Goal: Information Seeking & Learning: Learn about a topic

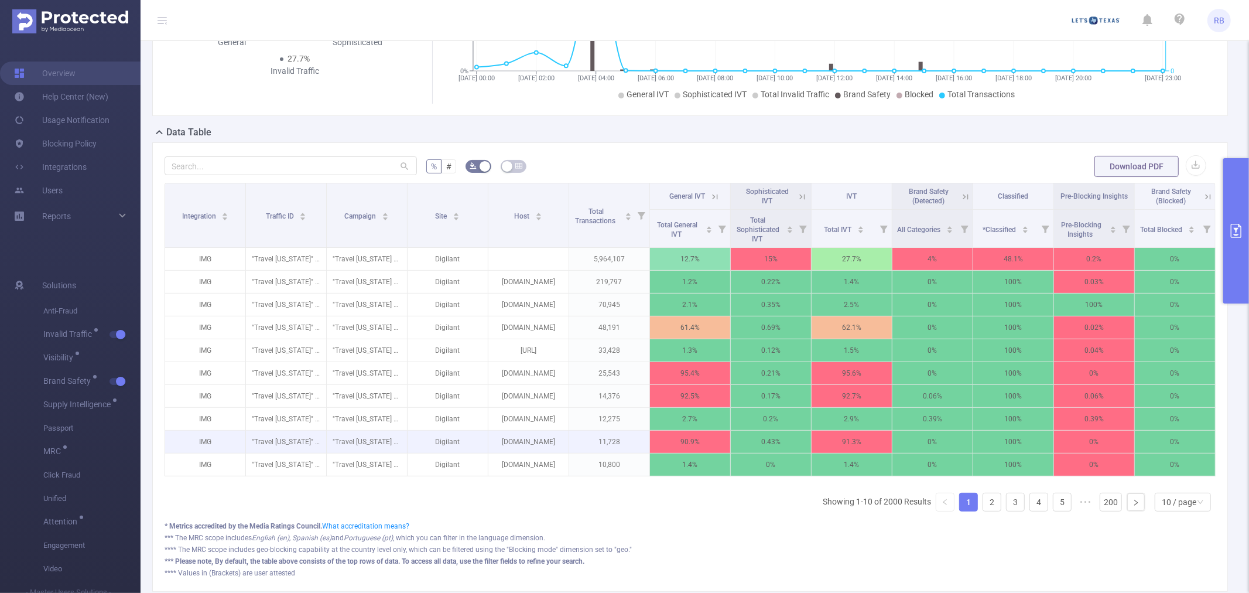
scroll to position [195, 0]
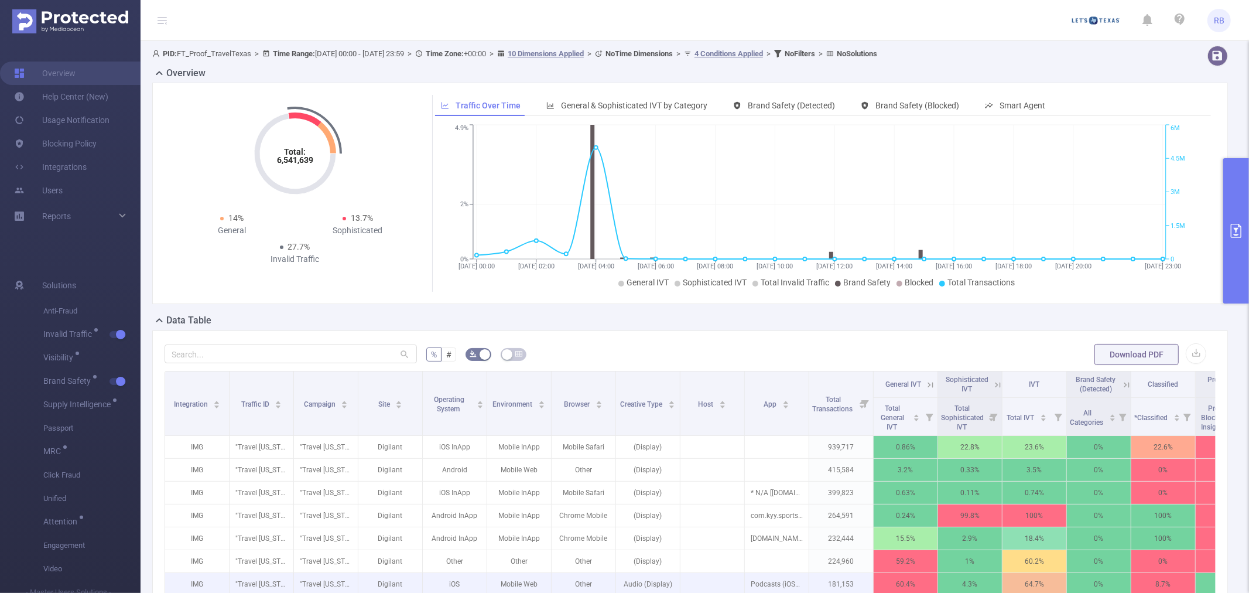
scroll to position [195, 0]
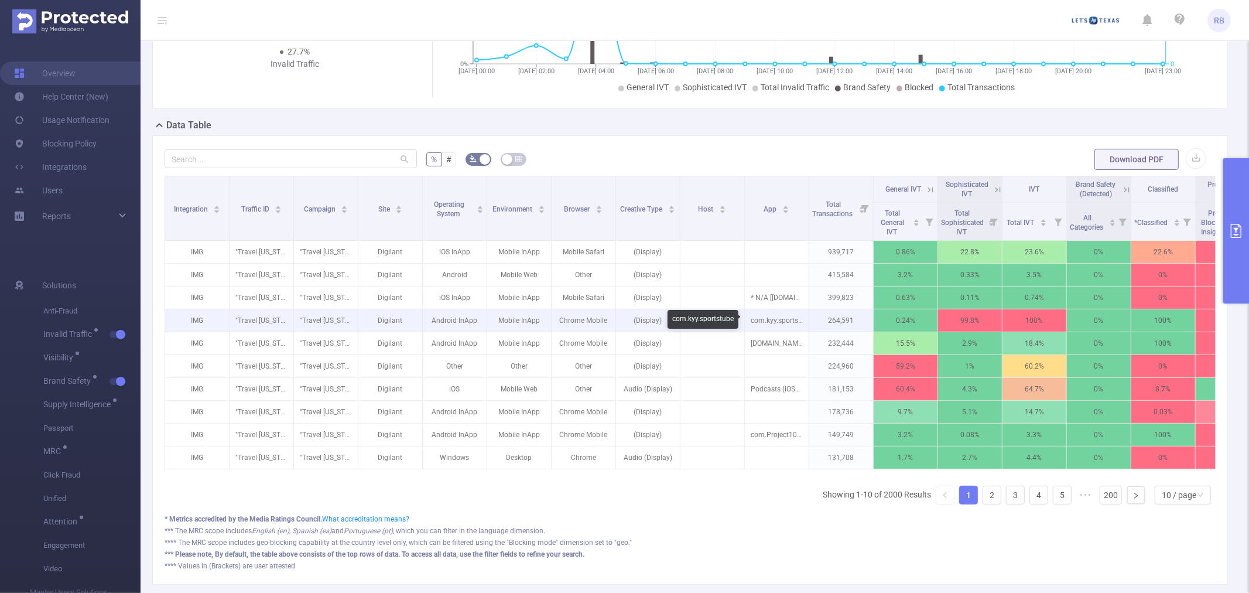
click at [776, 323] on p "com.kyy.sportstube" at bounding box center [777, 320] width 64 height 22
copy p "com.kyy.sportstube"
click at [776, 323] on p "com.kyy.sportstube" at bounding box center [777, 320] width 64 height 22
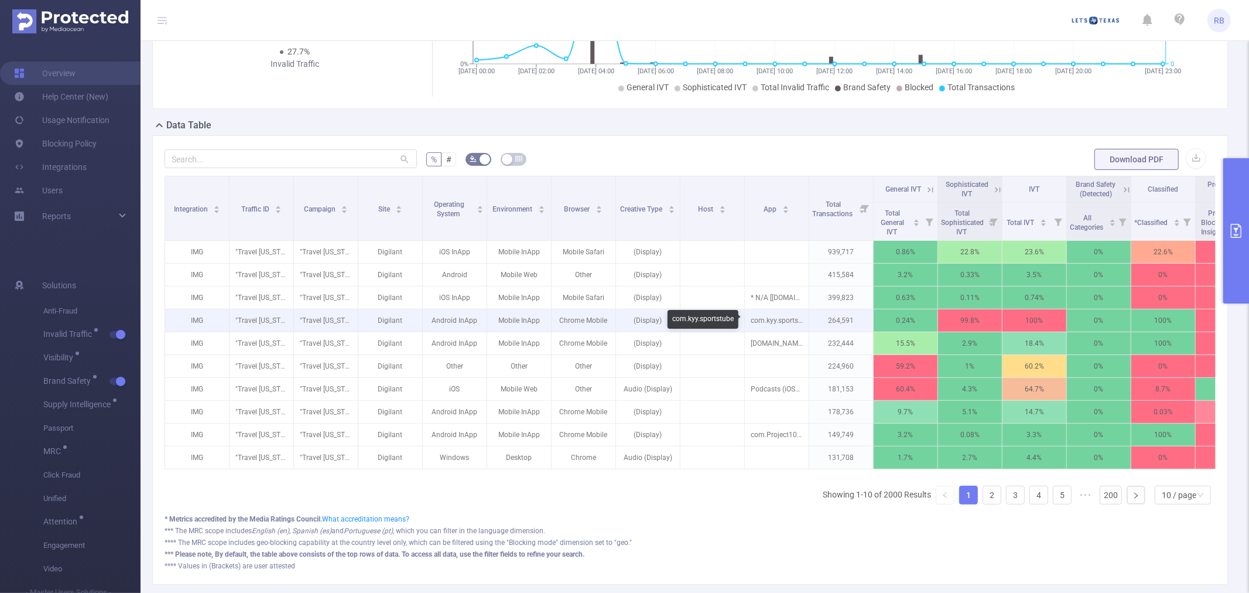
click at [770, 317] on p "com.kyy.sportstube" at bounding box center [777, 320] width 64 height 22
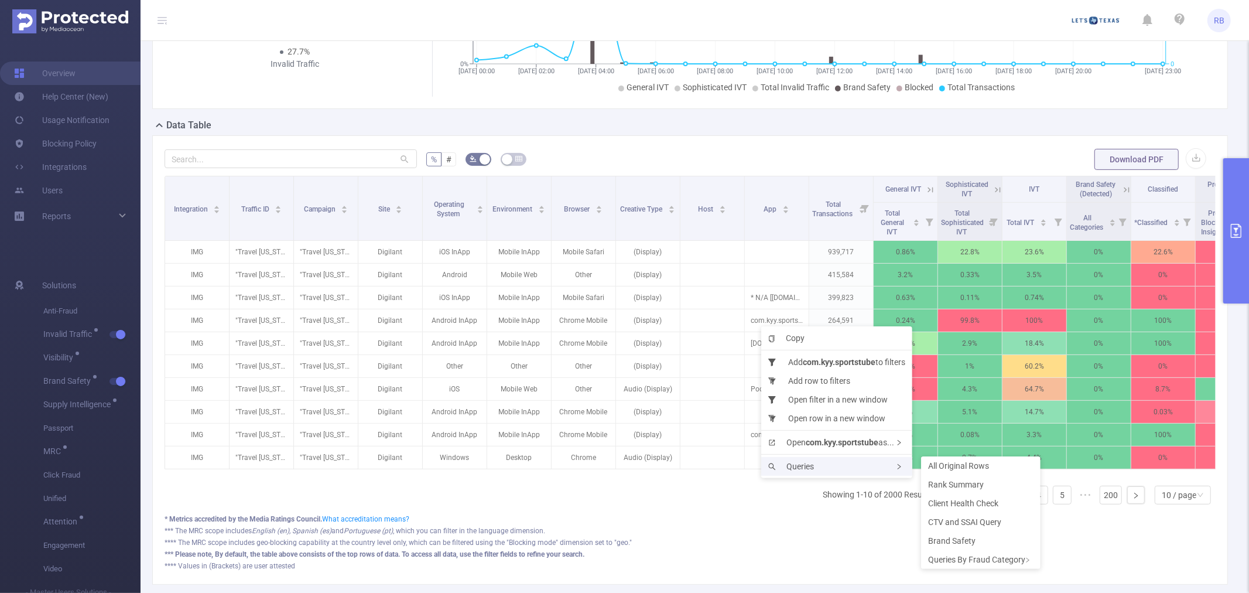
click at [810, 459] on div "Queries" at bounding box center [836, 466] width 151 height 19
click at [944, 488] on span "Rank Summary" at bounding box center [956, 484] width 56 height 9
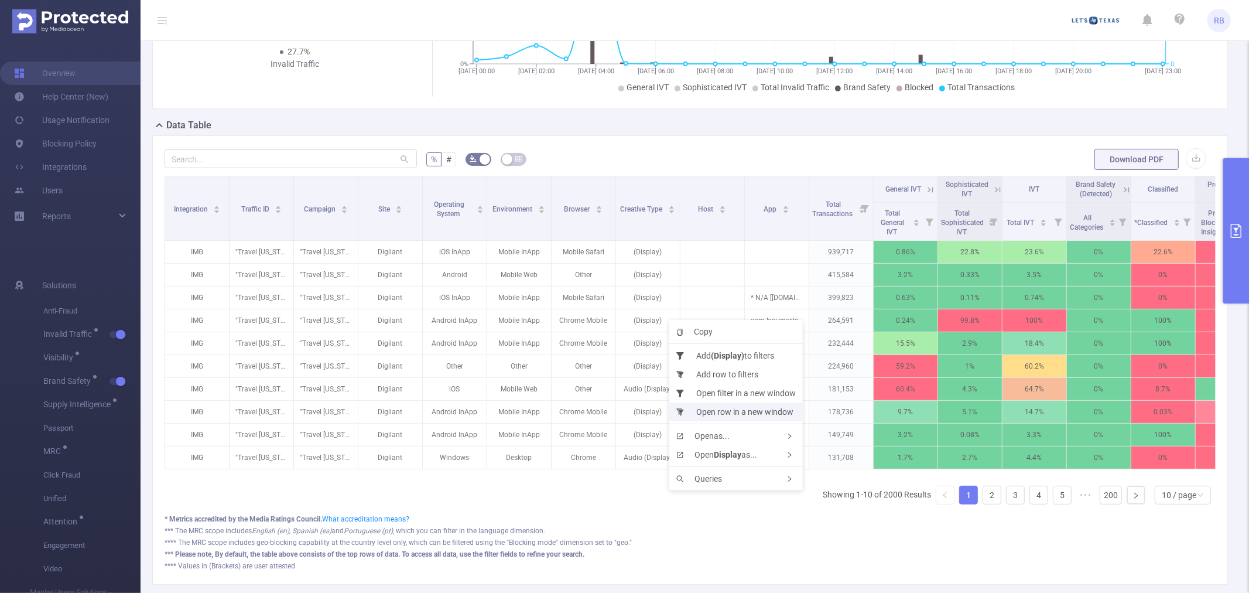
click at [724, 410] on li "Open row in a new window" at bounding box center [736, 411] width 134 height 19
click at [890, 200] on th "General IVT" at bounding box center [906, 189] width 64 height 26
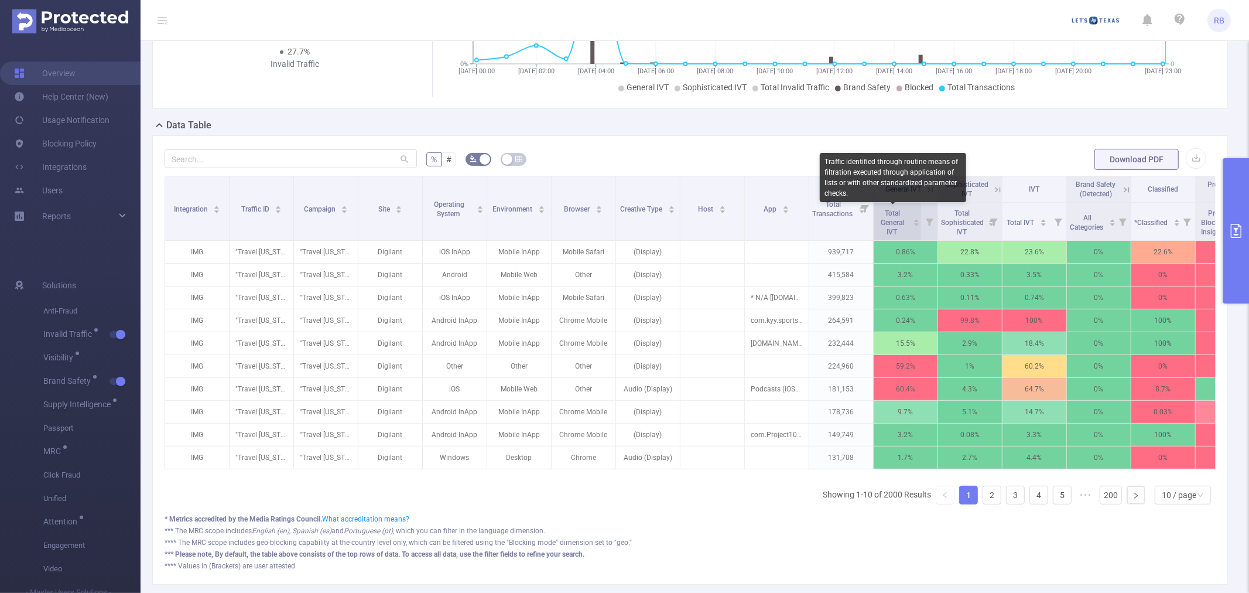
click at [891, 218] on span "Total General IVT" at bounding box center [892, 222] width 23 height 27
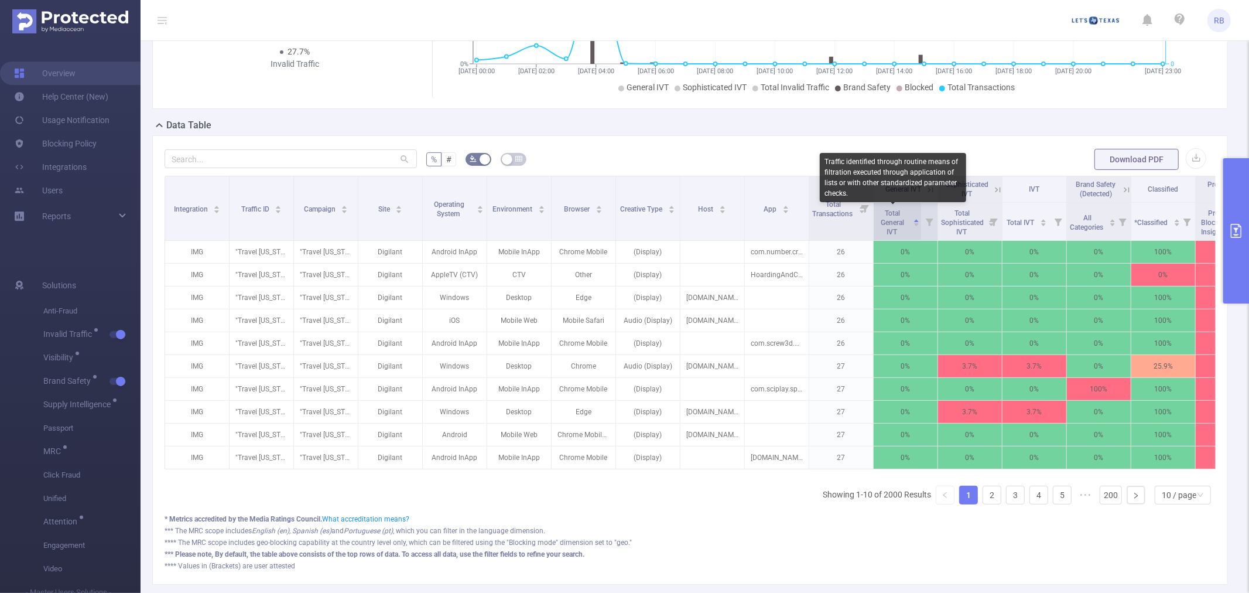
click at [891, 218] on span "Total General IVT" at bounding box center [892, 222] width 23 height 27
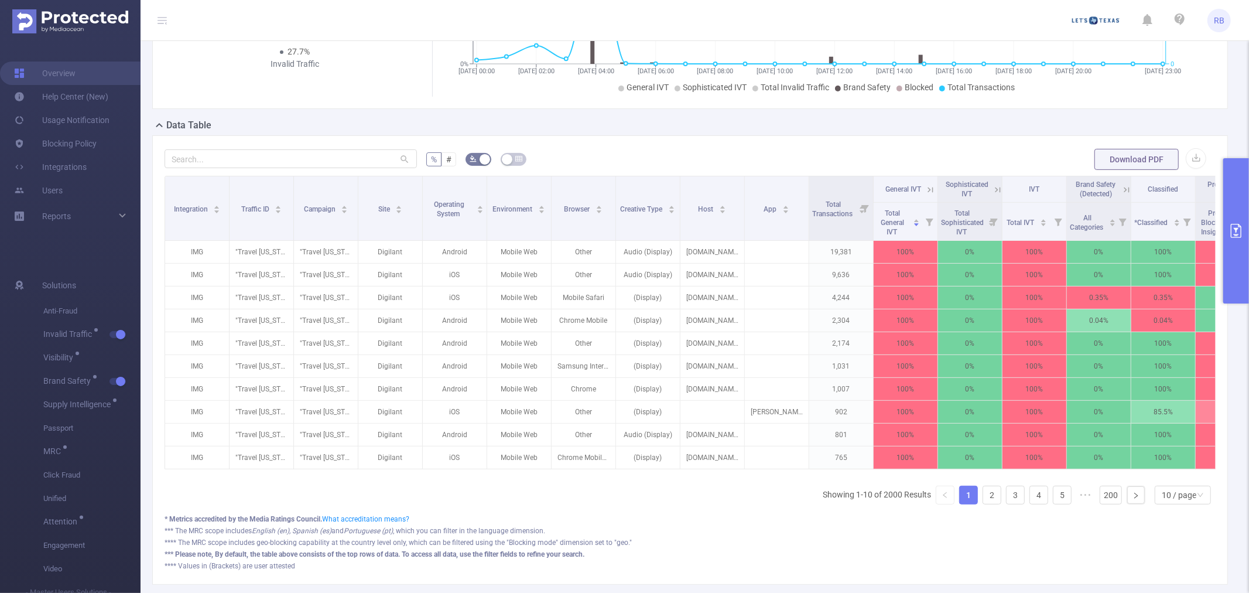
drag, startPoint x: 716, startPoint y: 194, endPoint x: 631, endPoint y: 129, distance: 107.3
click at [631, 129] on div "Data Table" at bounding box center [694, 126] width 1085 height 16
click at [931, 190] on icon at bounding box center [930, 189] width 5 height 5
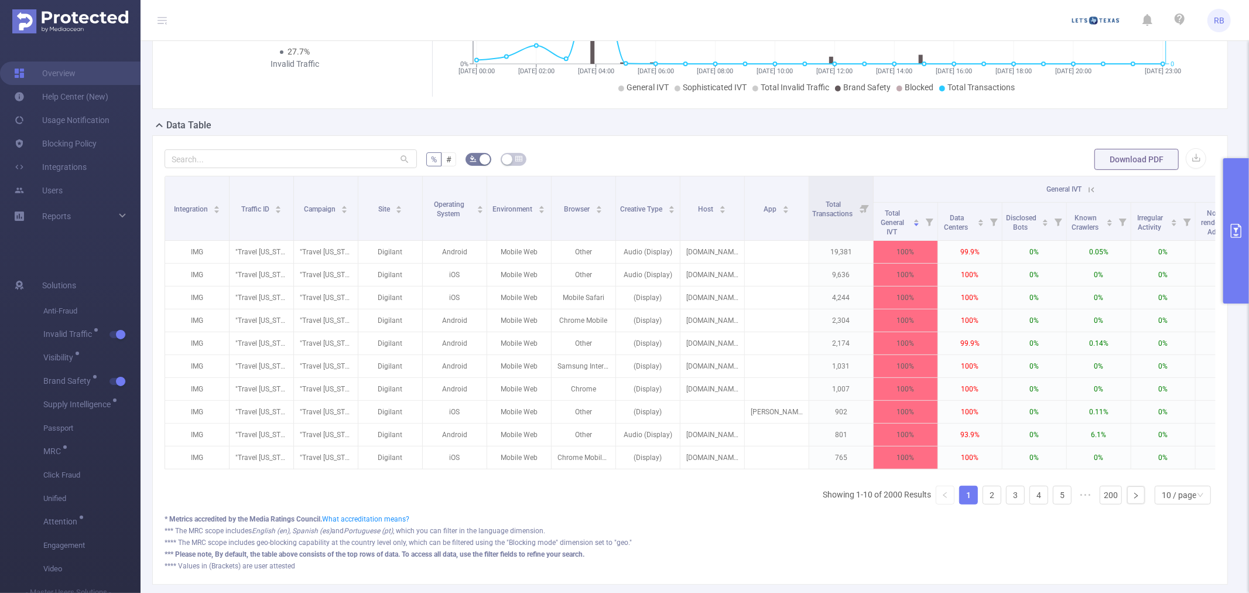
click at [1087, 191] on icon at bounding box center [1091, 189] width 11 height 11
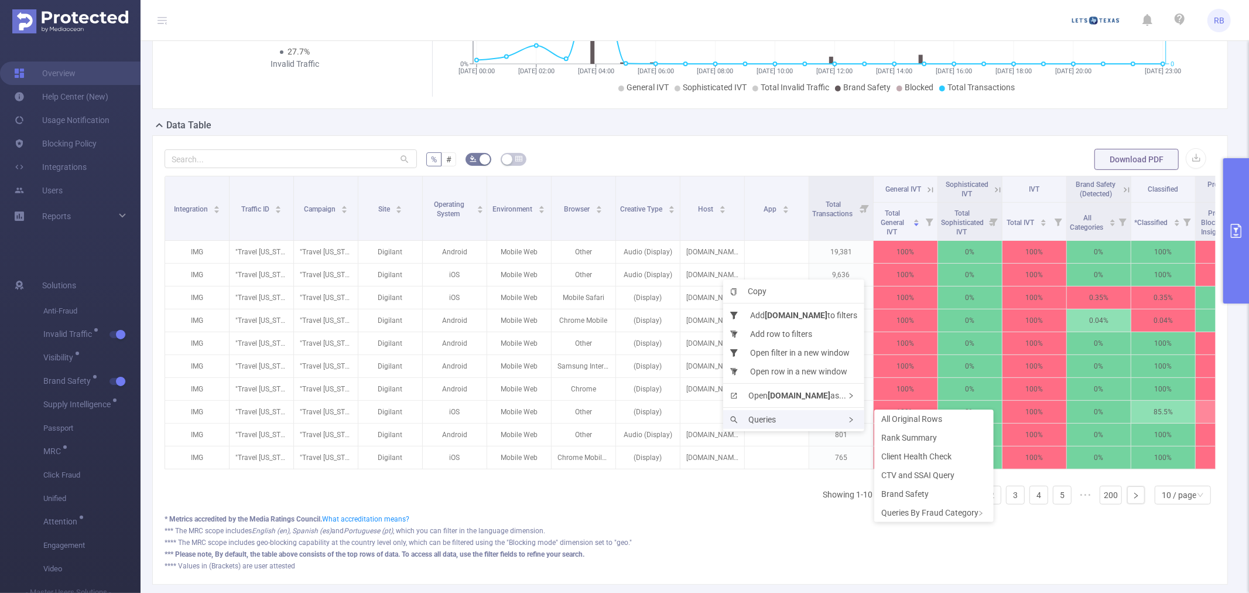
click at [778, 411] on div "Queries" at bounding box center [793, 419] width 141 height 19
click at [898, 438] on span "Rank Summary" at bounding box center [909, 437] width 56 height 9
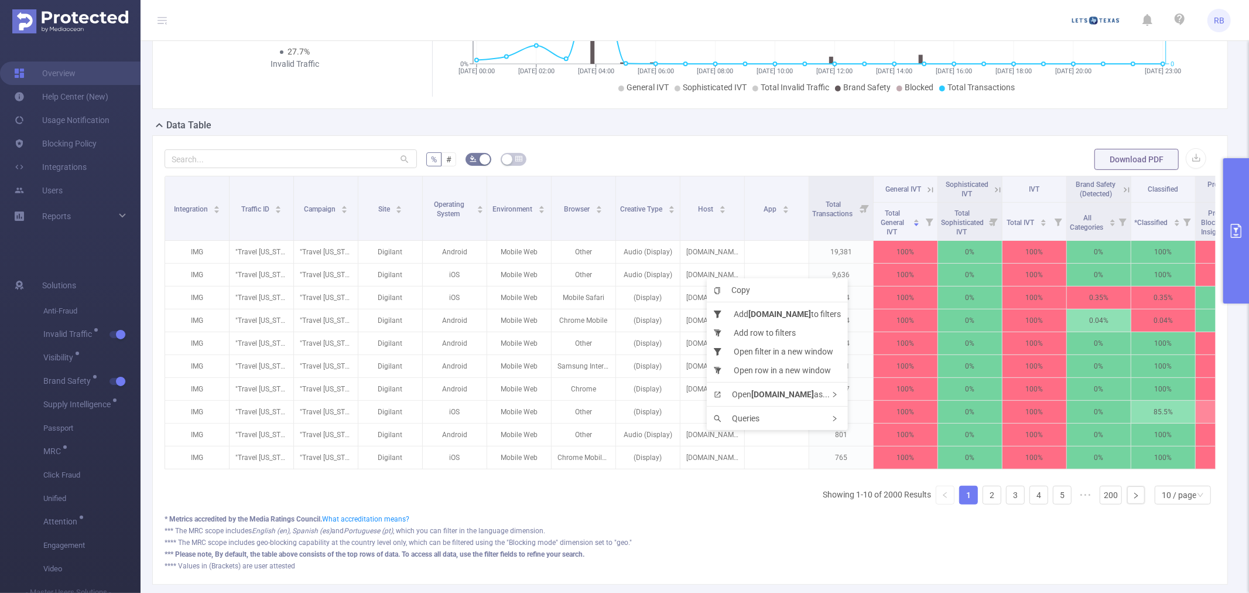
click at [1247, 268] on button "primary" at bounding box center [1236, 230] width 26 height 145
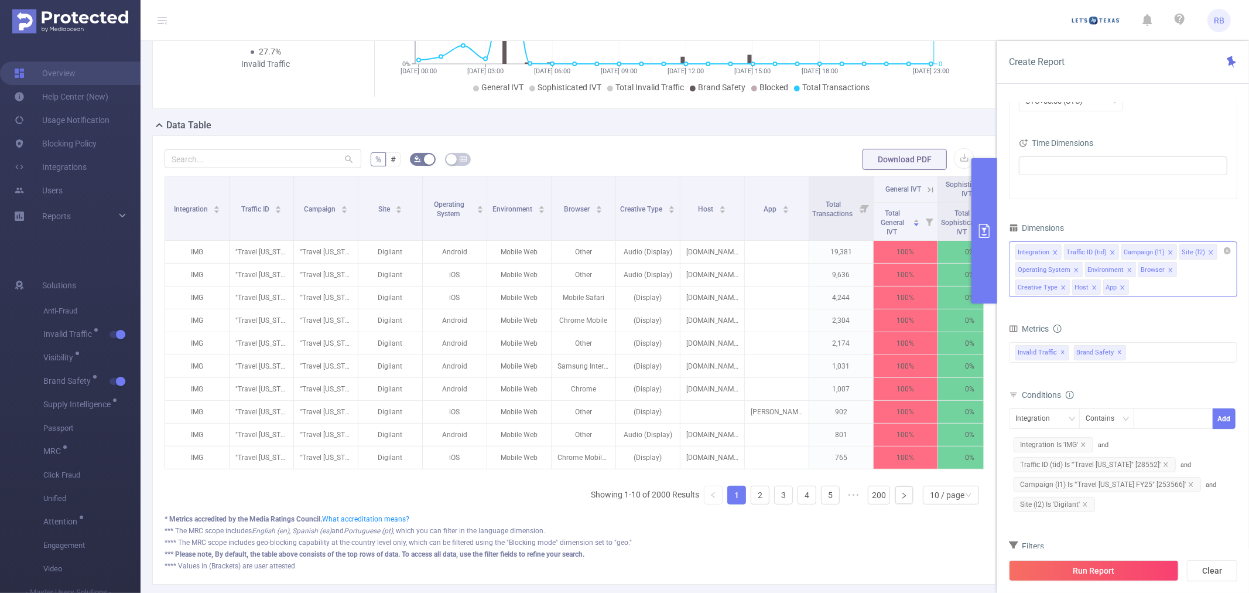
click at [1074, 273] on icon "icon: close" at bounding box center [1076, 270] width 6 height 7
click at [1059, 269] on icon "icon: close" at bounding box center [1060, 270] width 6 height 6
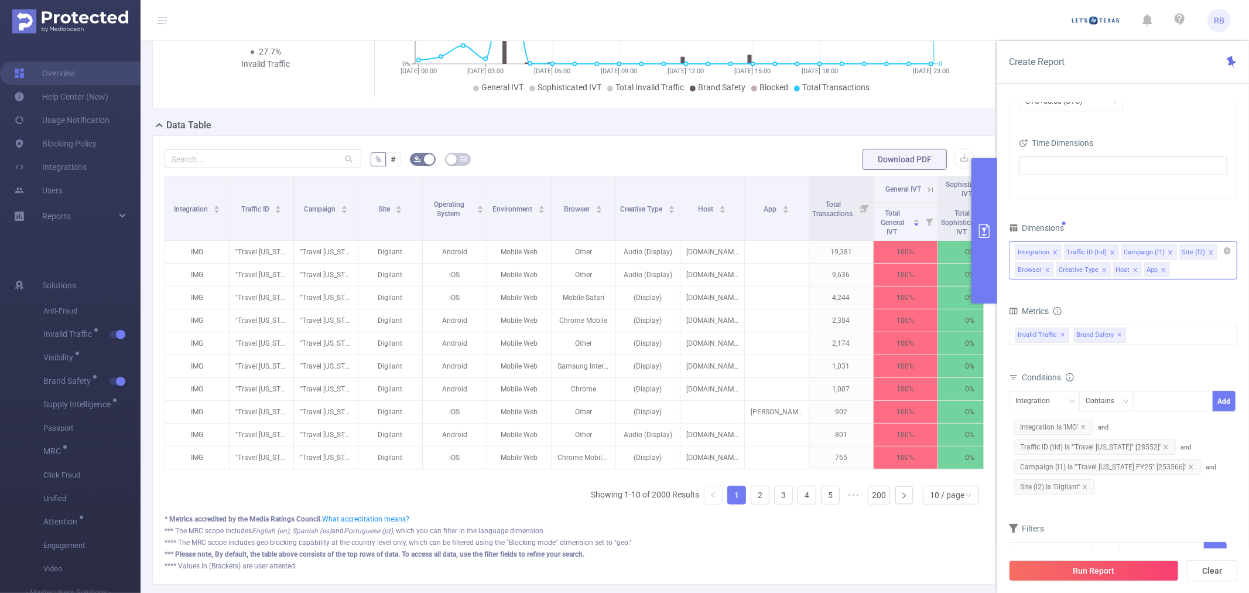
click at [1044, 270] on li "Browser" at bounding box center [1034, 269] width 39 height 15
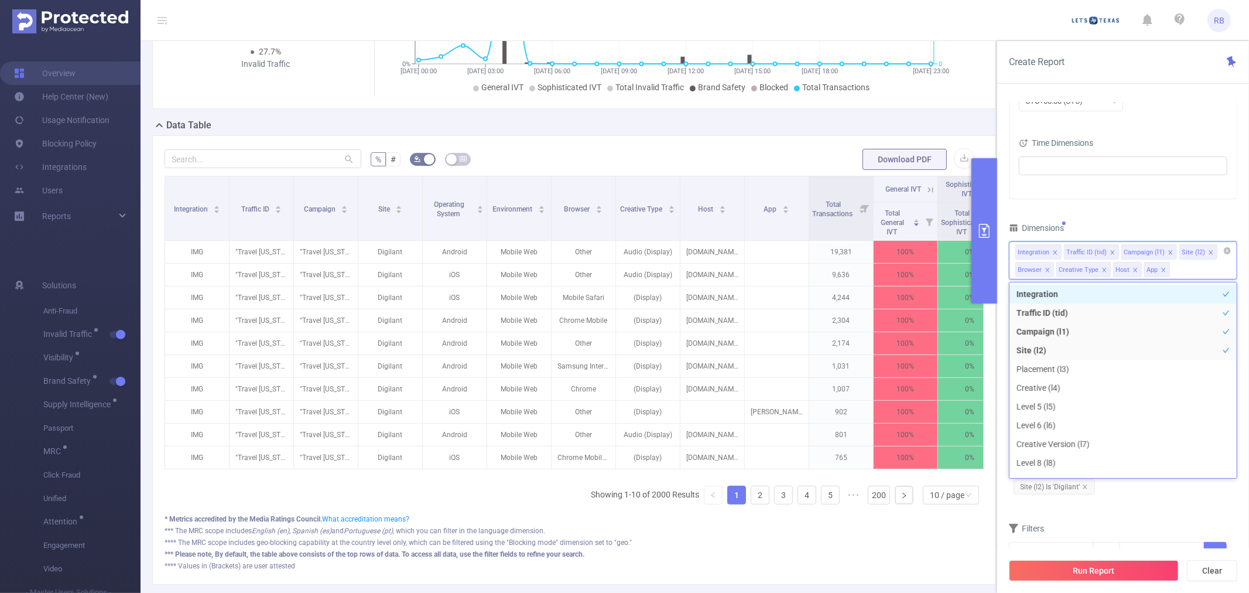
scroll to position [2, 0]
click at [1048, 270] on icon "icon: close" at bounding box center [1047, 270] width 4 height 4
drag, startPoint x: 1095, startPoint y: 590, endPoint x: 1093, endPoint y: 583, distance: 6.7
click at [1095, 589] on div "Run Report Clear" at bounding box center [1123, 570] width 252 height 45
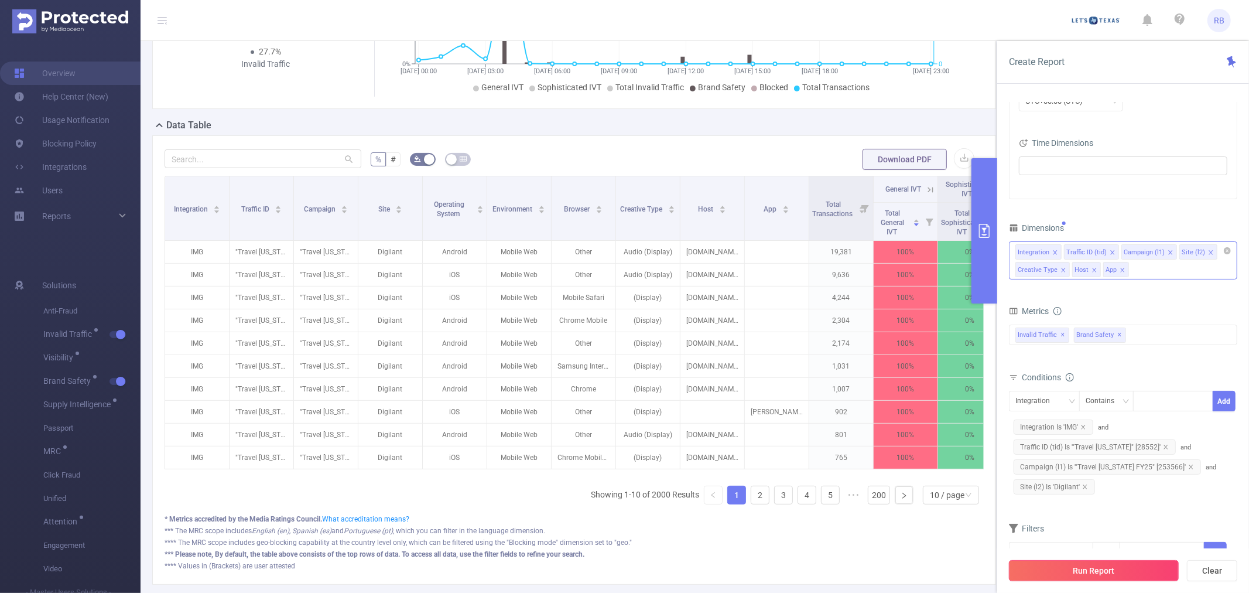
click at [1048, 570] on button "Run Report" at bounding box center [1094, 570] width 170 height 21
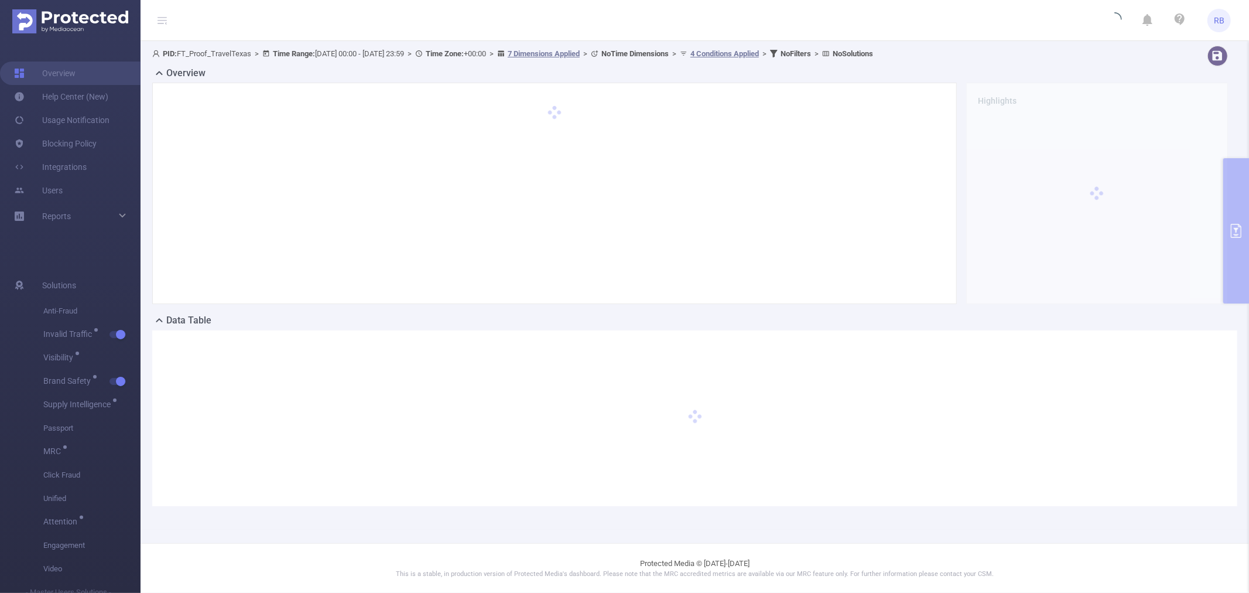
scroll to position [0, 0]
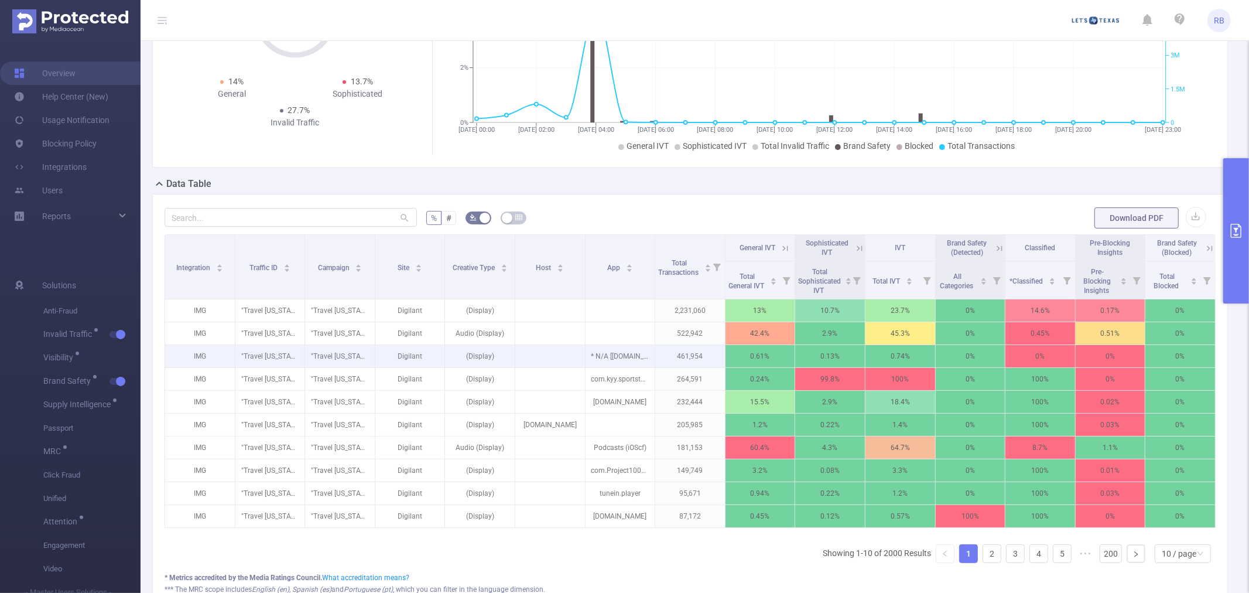
scroll to position [195, 0]
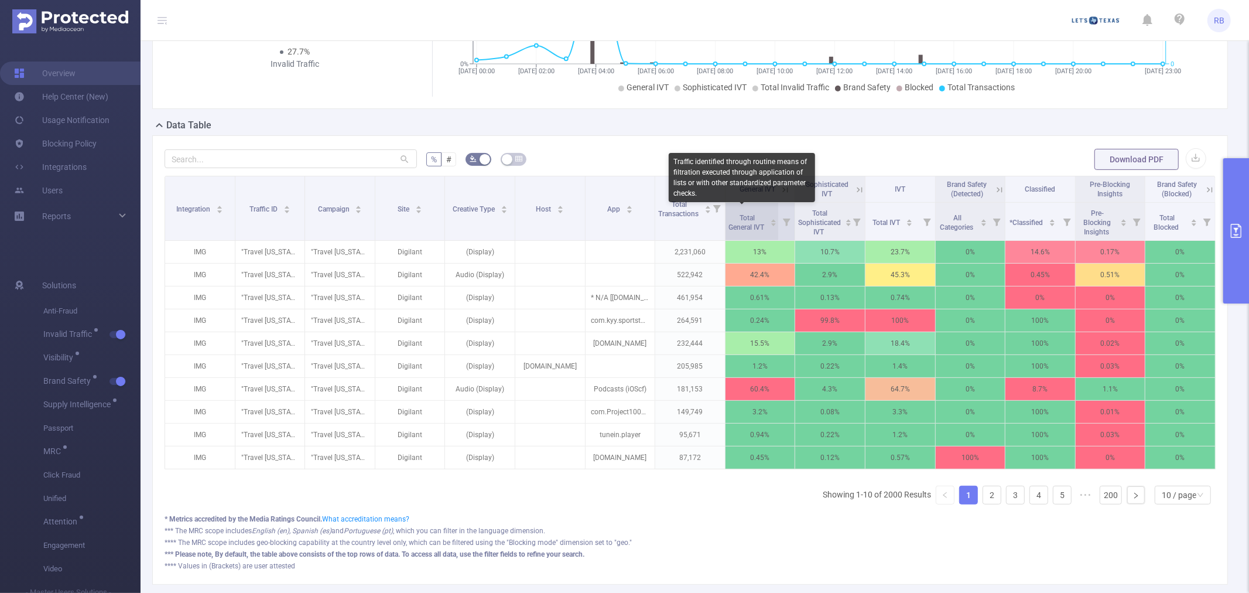
click at [733, 221] on span "Total General IVT" at bounding box center [746, 223] width 37 height 18
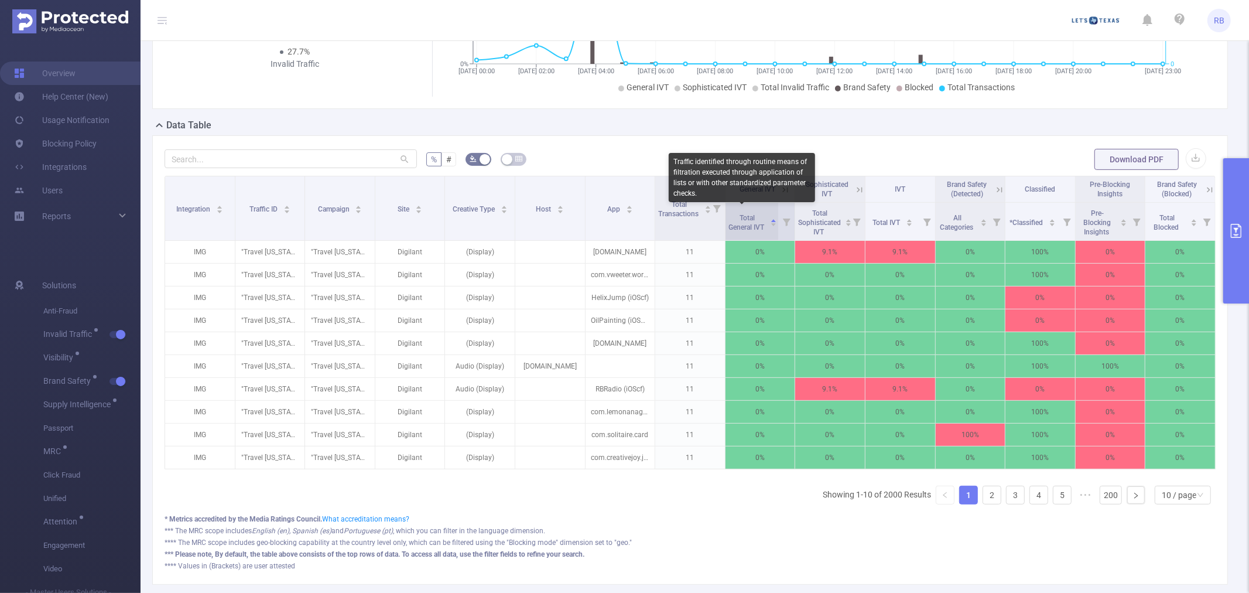
click at [733, 221] on span "Total General IVT" at bounding box center [746, 223] width 37 height 18
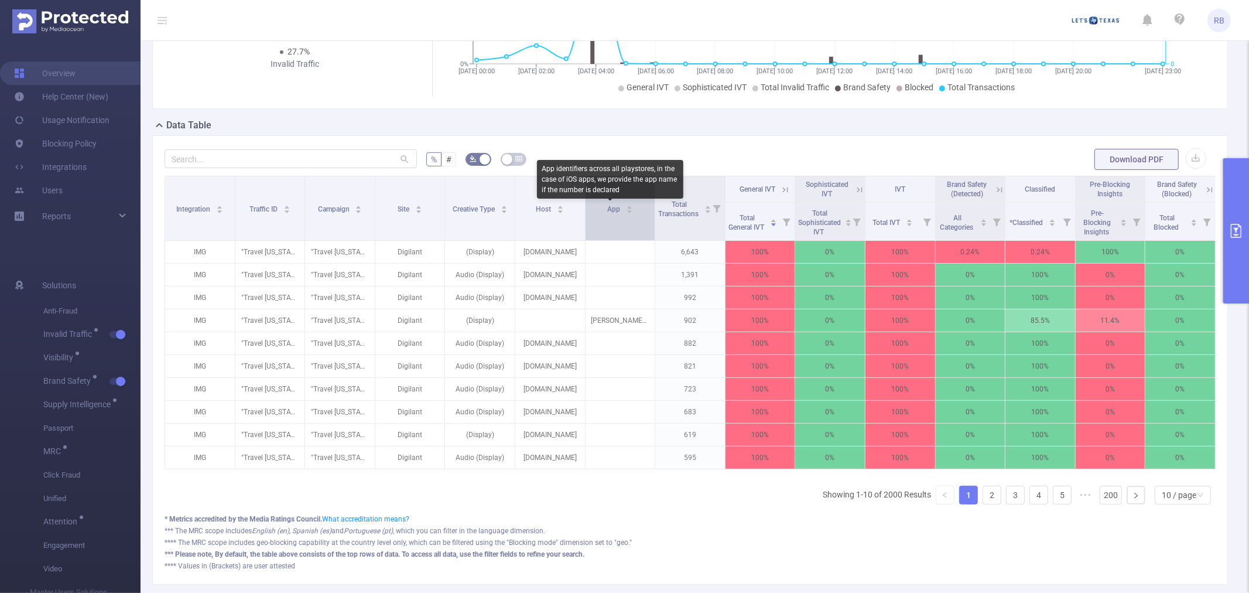
click at [607, 213] on span "App" at bounding box center [614, 209] width 15 height 8
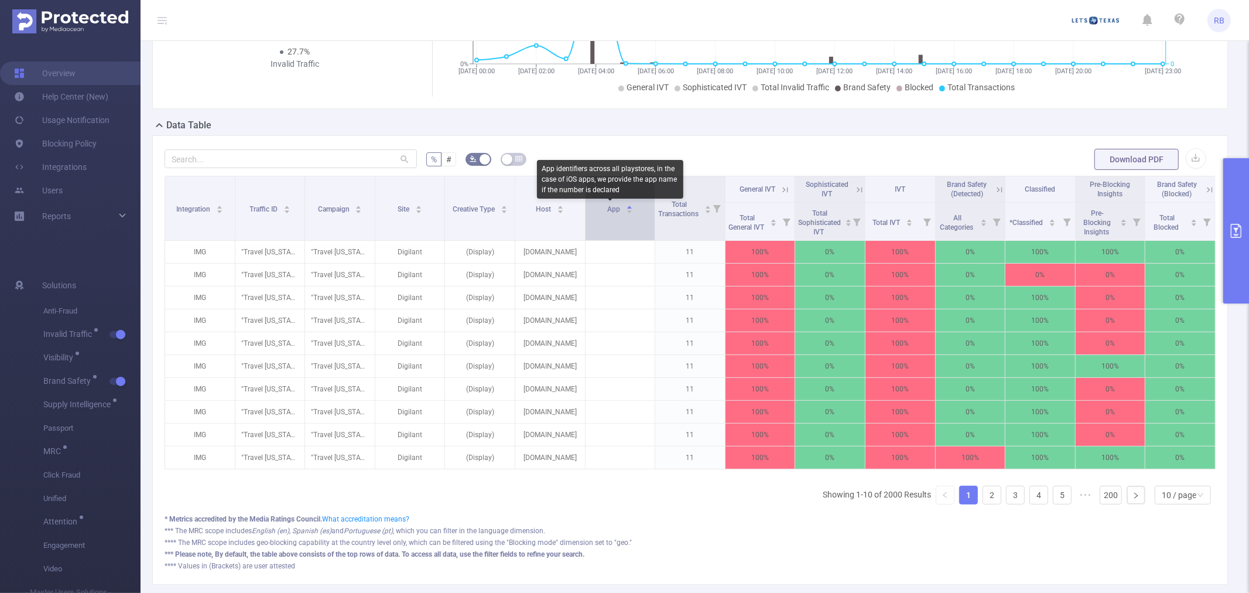
click at [607, 213] on span "App" at bounding box center [614, 209] width 15 height 8
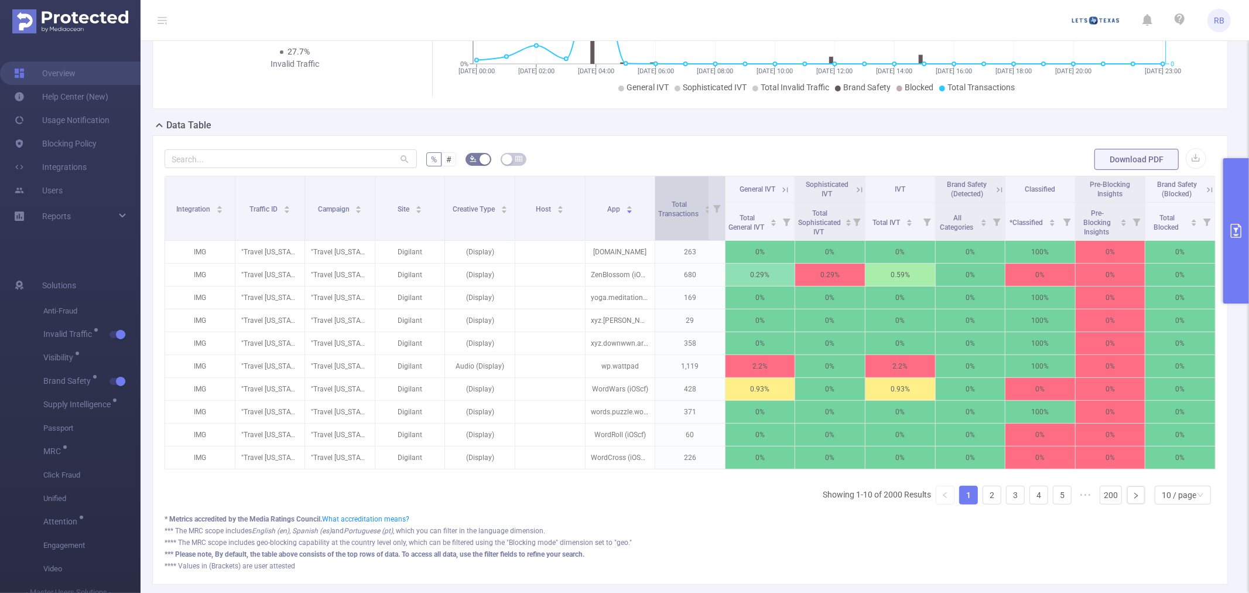
click at [687, 207] on span "Total Transactions" at bounding box center [679, 207] width 42 height 21
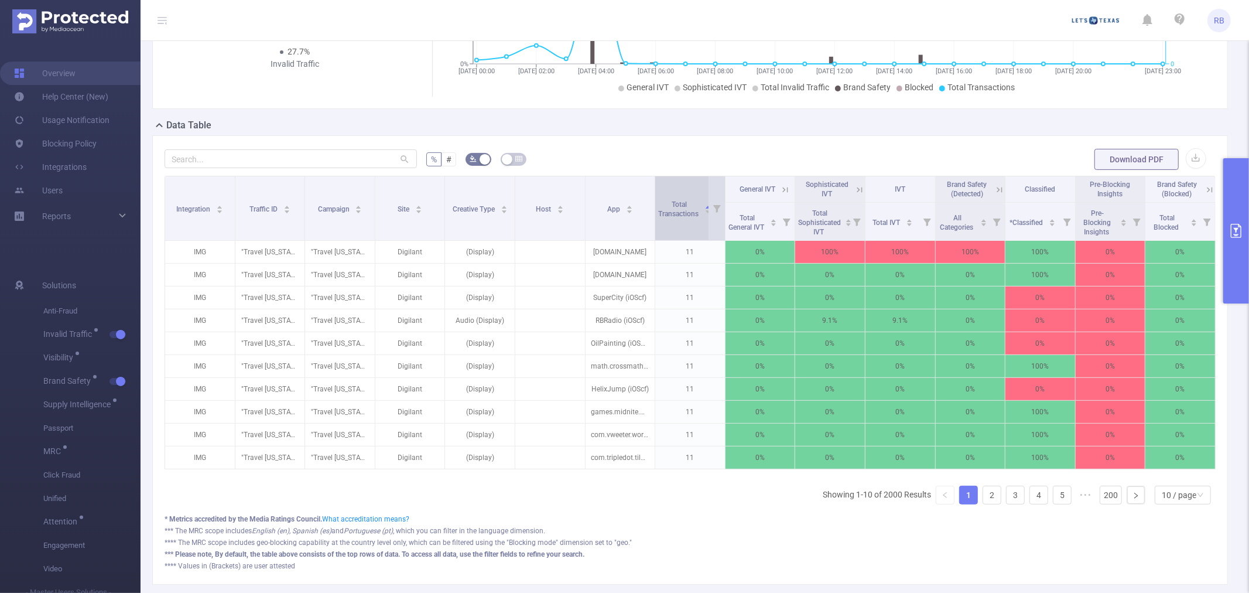
click at [687, 207] on span "Total Transactions" at bounding box center [679, 207] width 42 height 21
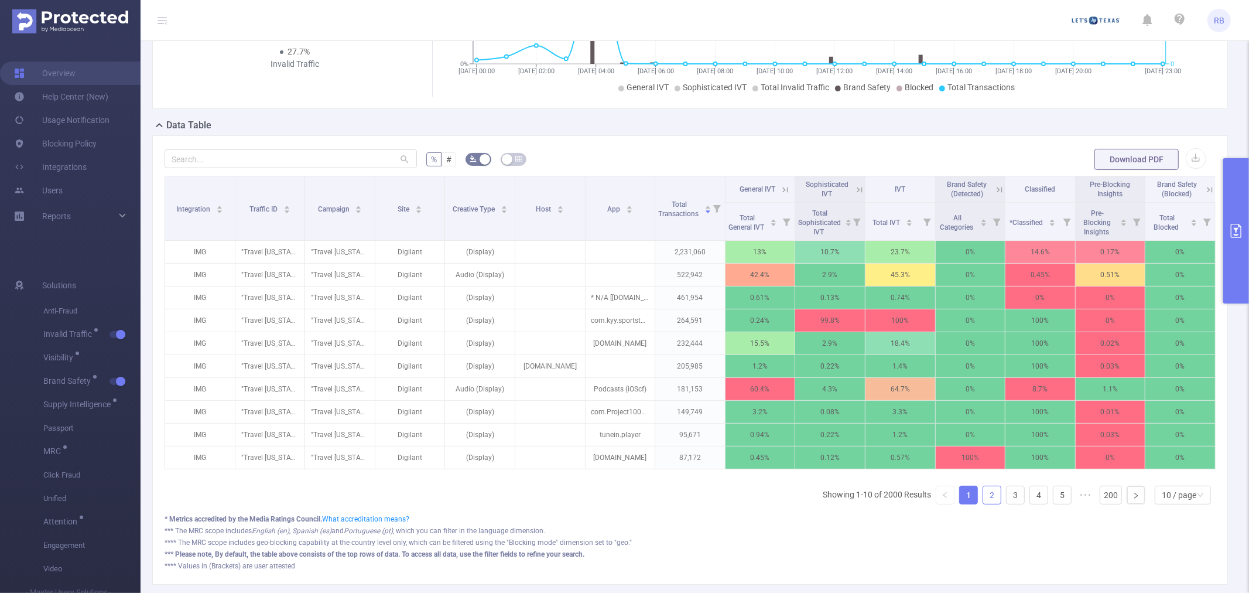
click at [983, 502] on link "2" at bounding box center [992, 495] width 18 height 18
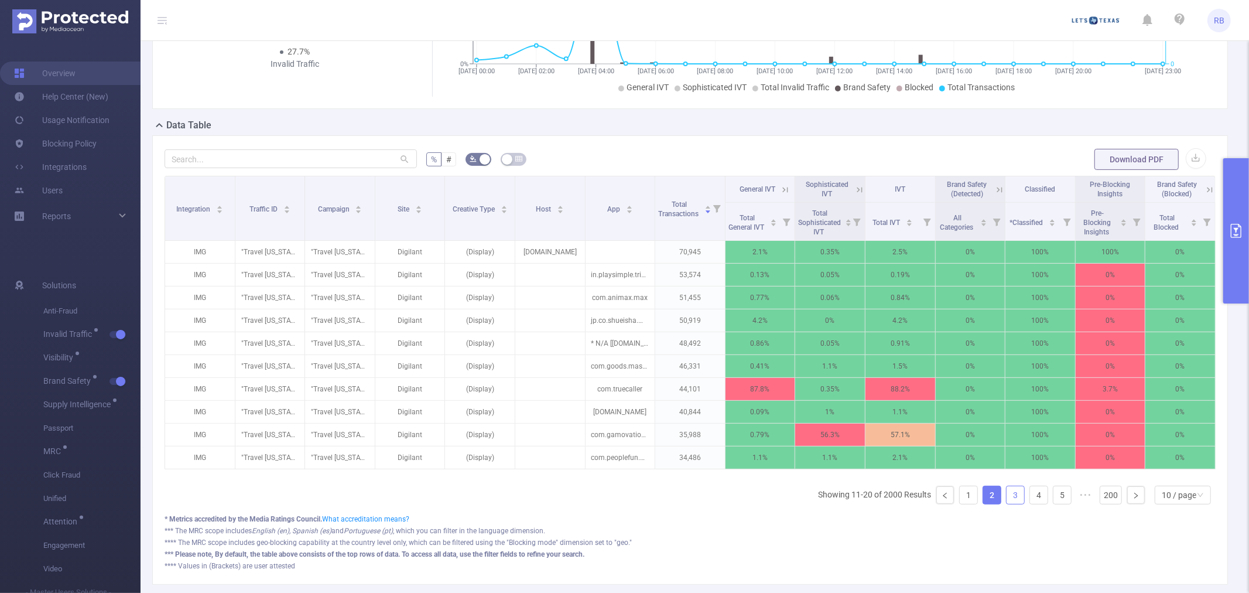
click at [1007, 504] on link "3" at bounding box center [1016, 495] width 18 height 18
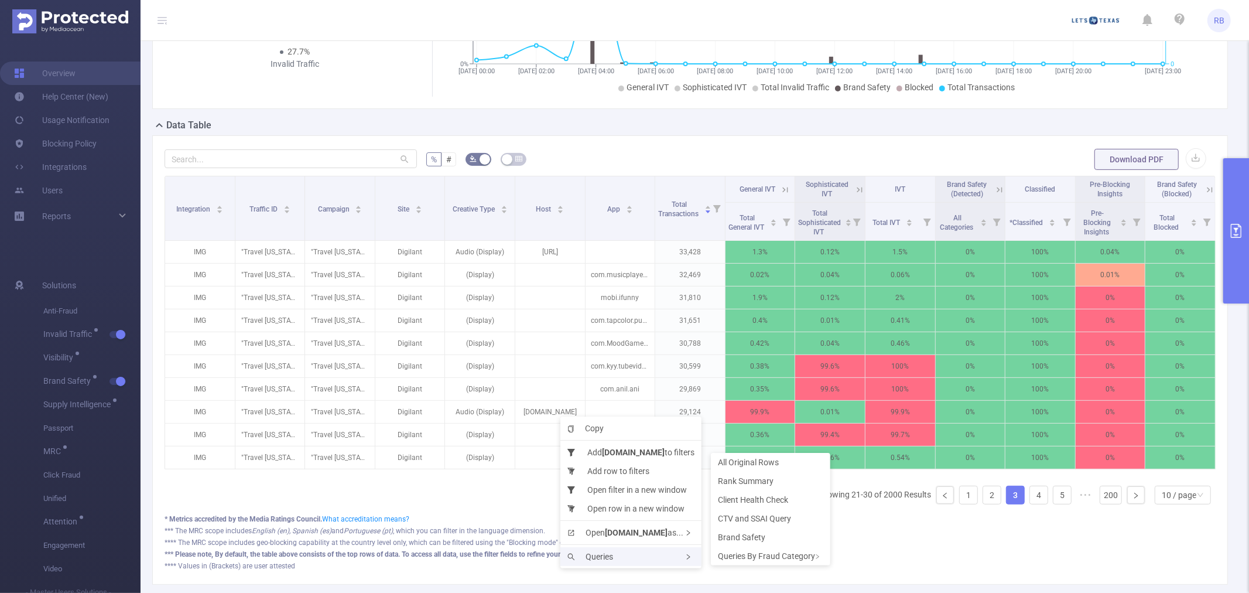
click at [596, 548] on div "Queries" at bounding box center [630, 556] width 141 height 19
click at [760, 510] on li "CTV and SSAI Query" at bounding box center [770, 518] width 119 height 19
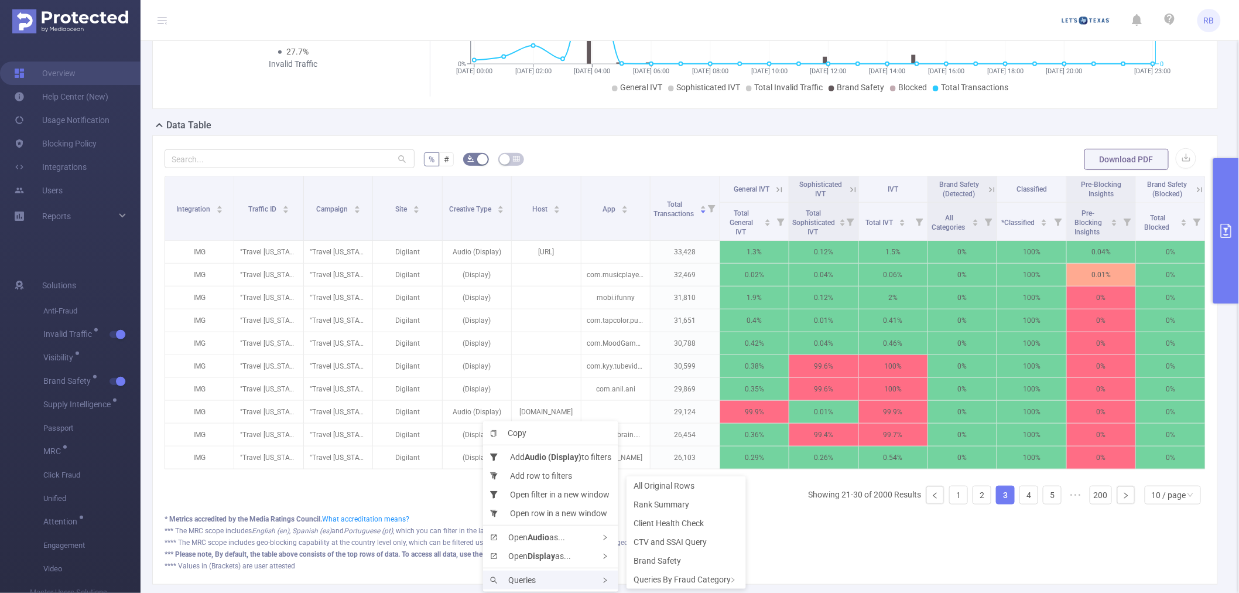
click at [528, 580] on span "Queries" at bounding box center [513, 579] width 46 height 9
click at [686, 539] on span "CTV and SSAI Query" at bounding box center [670, 541] width 73 height 9
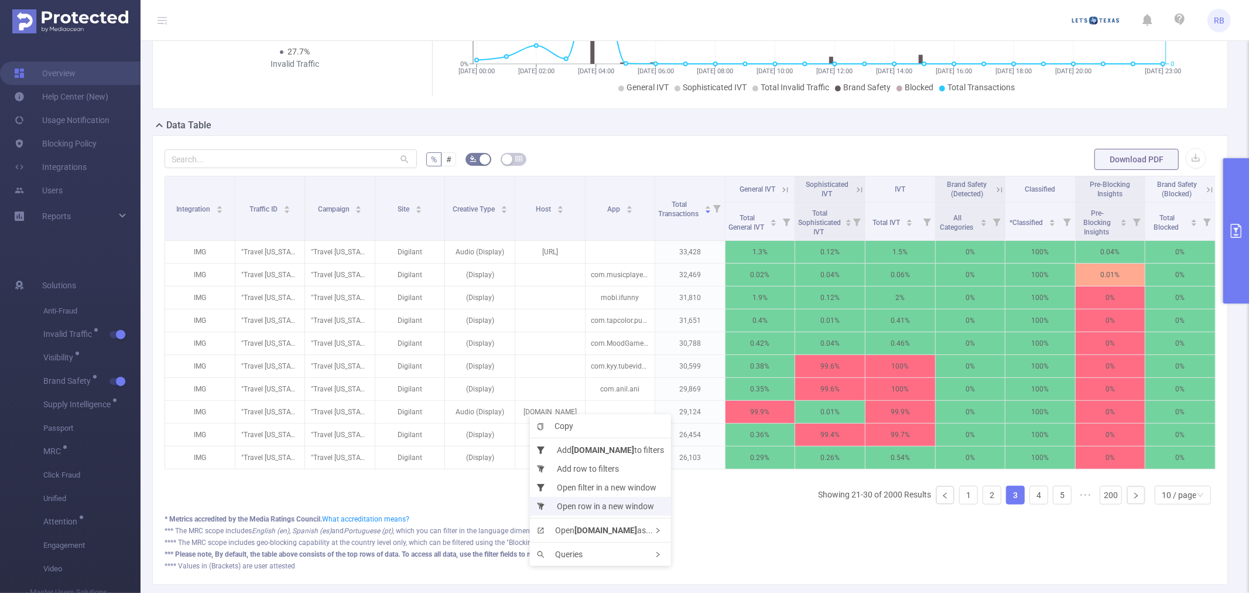
click at [596, 508] on li "Open row in a new window" at bounding box center [600, 506] width 141 height 19
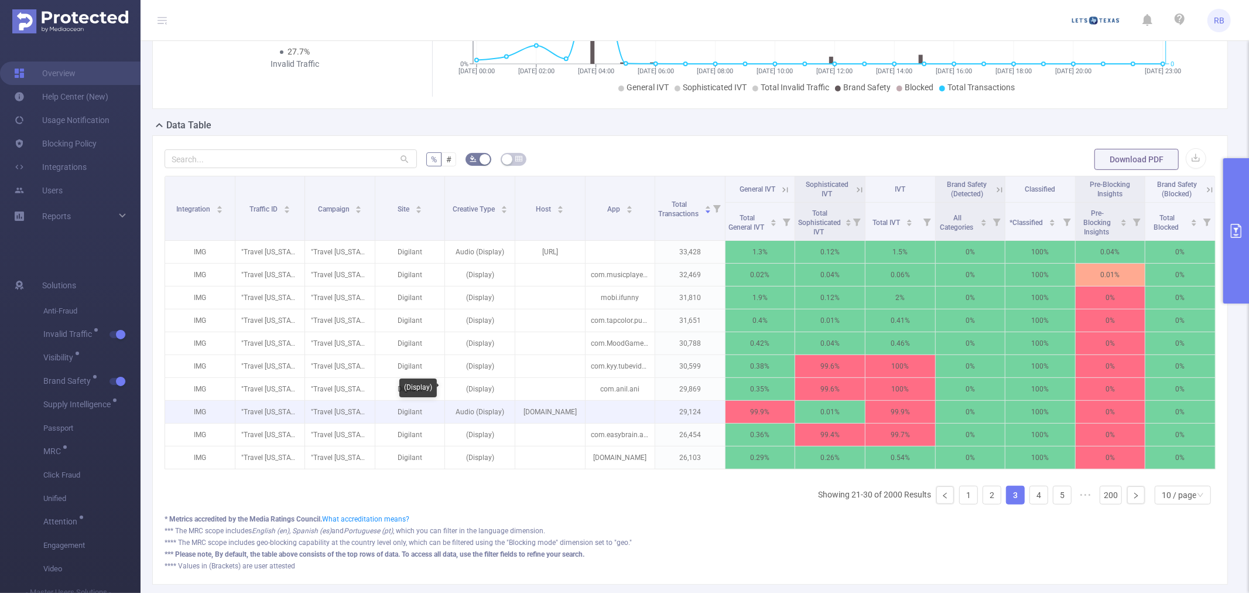
click at [478, 413] on p "Audio (Display)" at bounding box center [480, 412] width 70 height 22
click at [478, 412] on p "Audio (Display)" at bounding box center [480, 412] width 70 height 22
copy p "Audio (Display)"
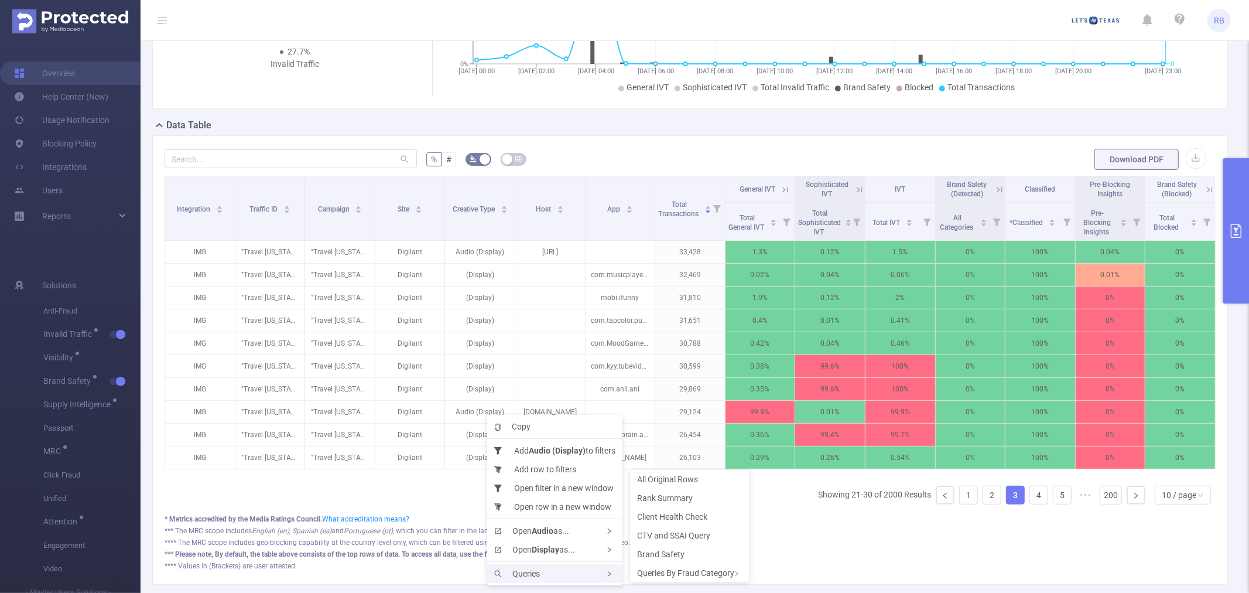
click at [524, 574] on span "Queries" at bounding box center [517, 573] width 46 height 9
click at [666, 494] on span "Rank Summary" at bounding box center [665, 497] width 56 height 9
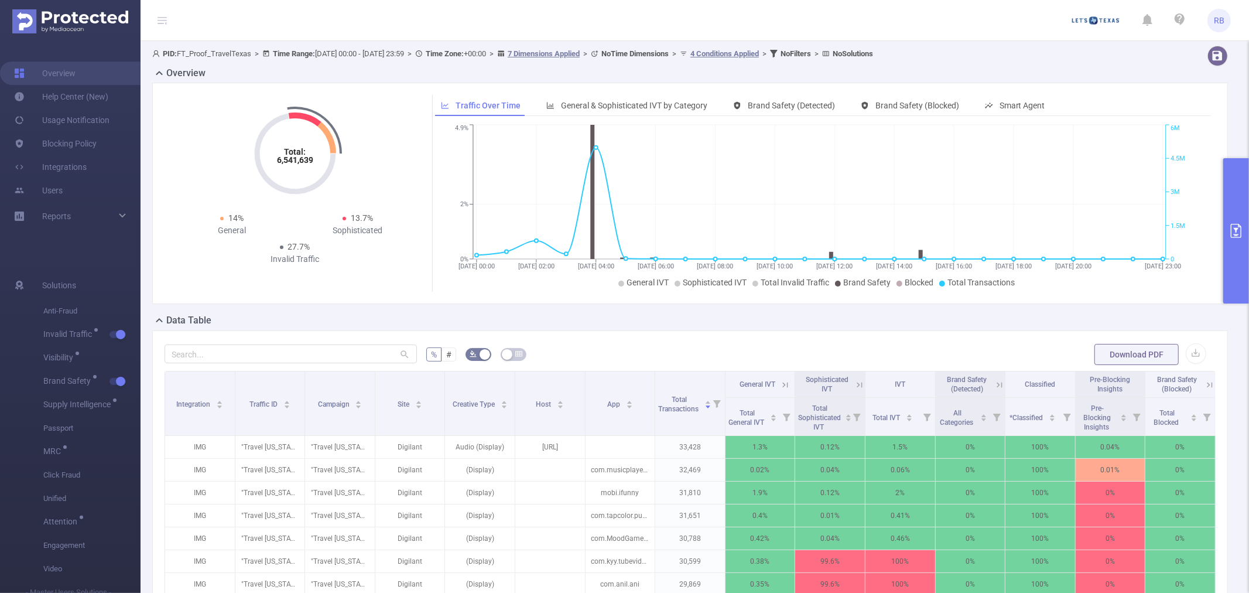
scroll to position [130, 0]
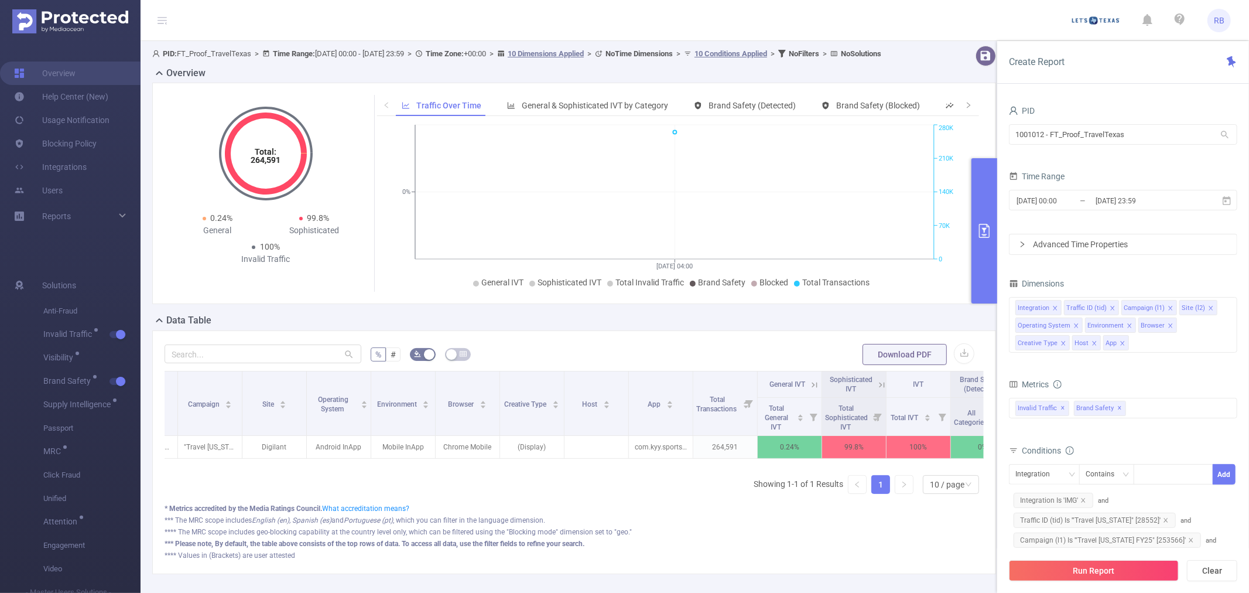
scroll to position [0, 125]
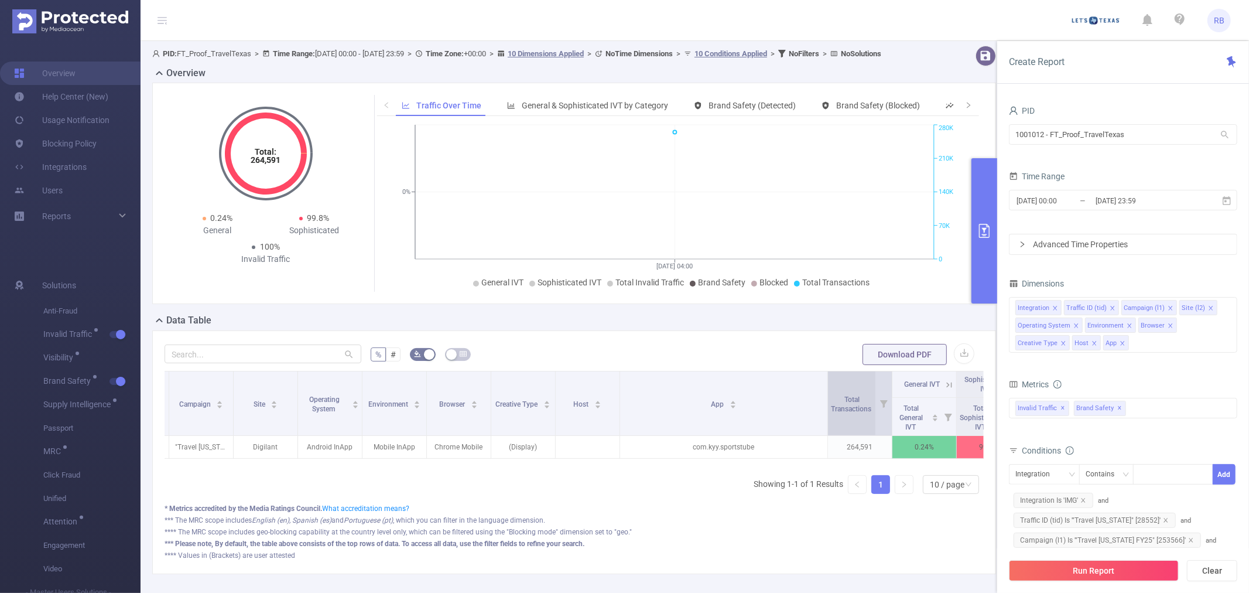
drag, startPoint x: 683, startPoint y: 429, endPoint x: 827, endPoint y: 425, distance: 143.5
click at [827, 425] on span at bounding box center [828, 403] width 6 height 64
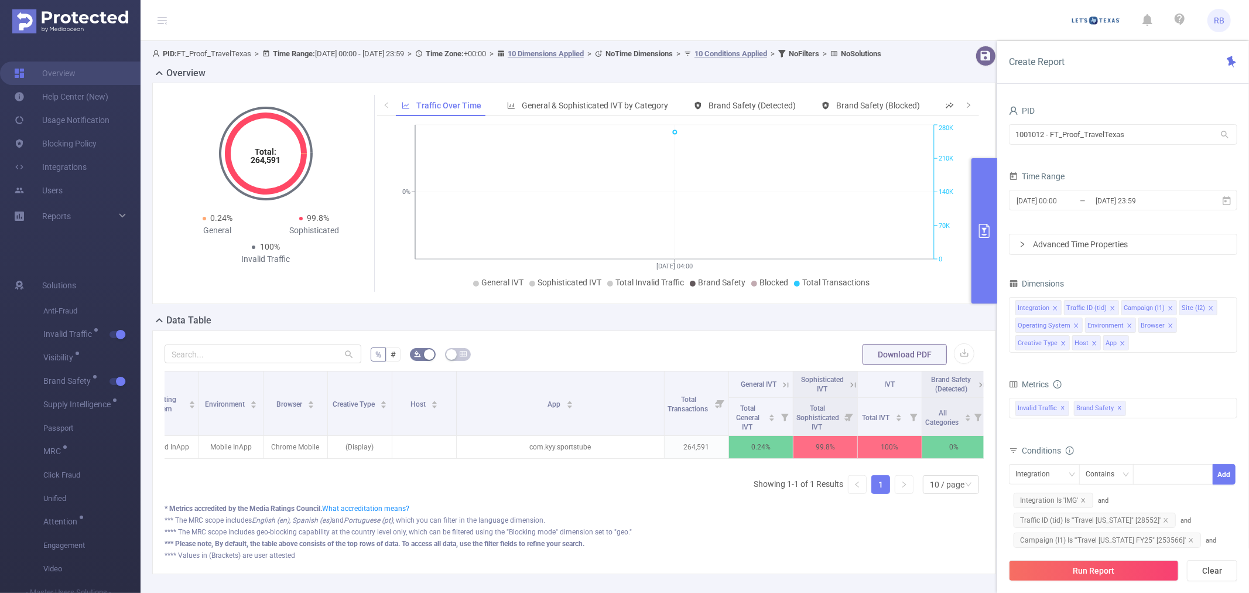
scroll to position [0, 0]
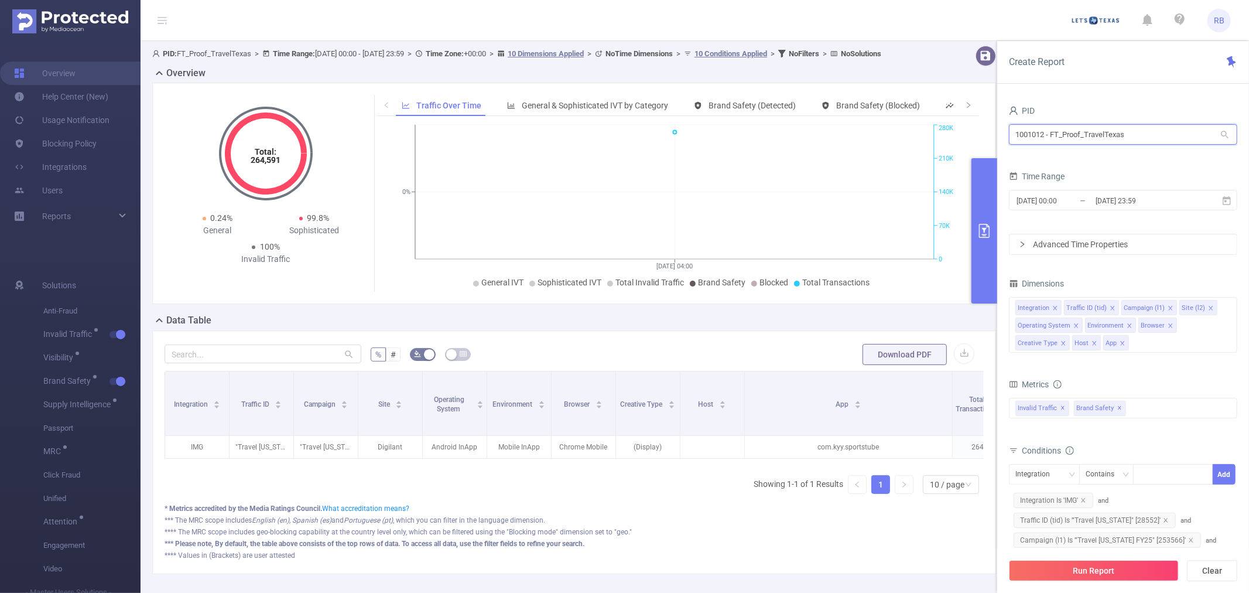
click at [1044, 131] on input "1001012 - FT_Proof_TravelTexas" at bounding box center [1123, 134] width 228 height 20
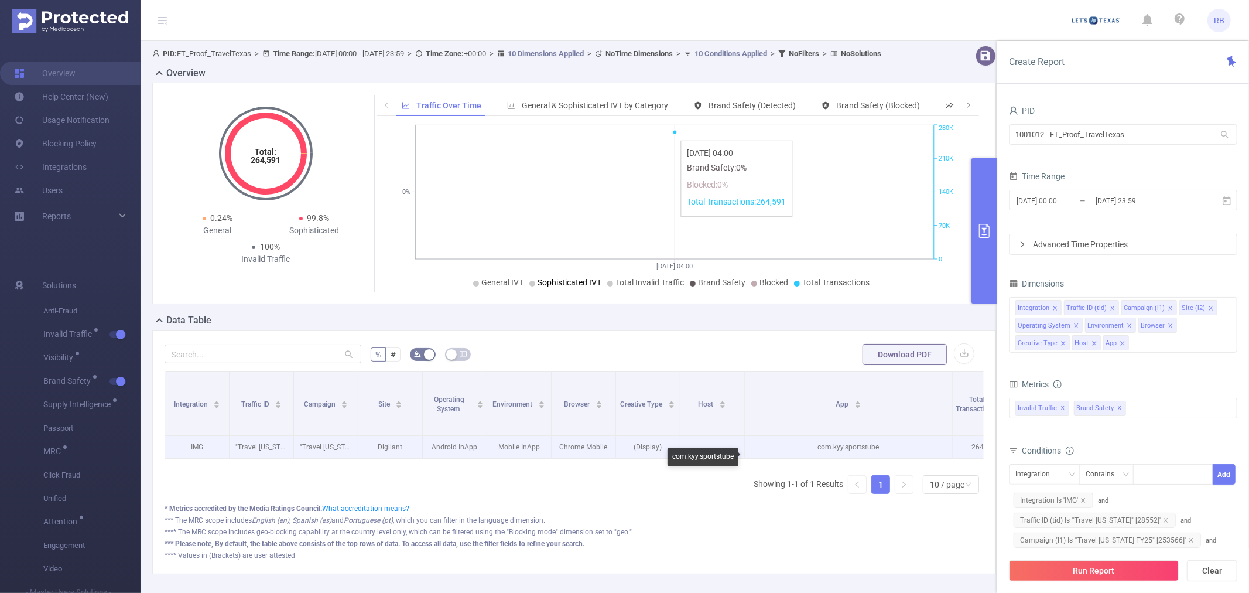
click at [817, 458] on p "com.kyy.sportstube" at bounding box center [848, 447] width 207 height 22
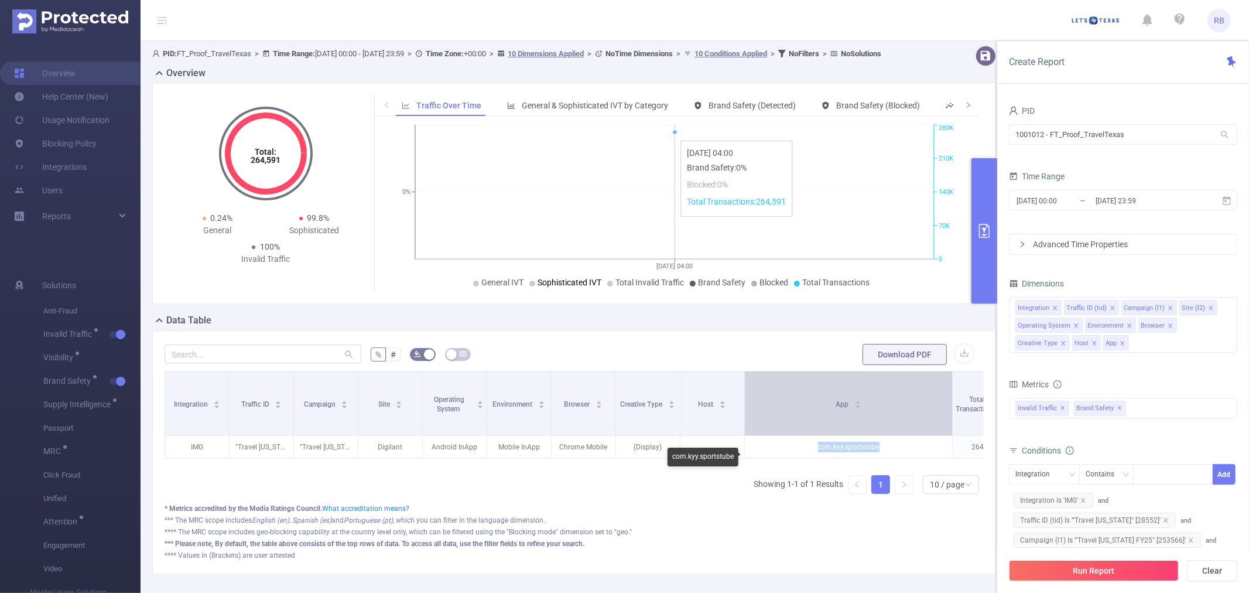
copy p "com.kyy.sportstube"
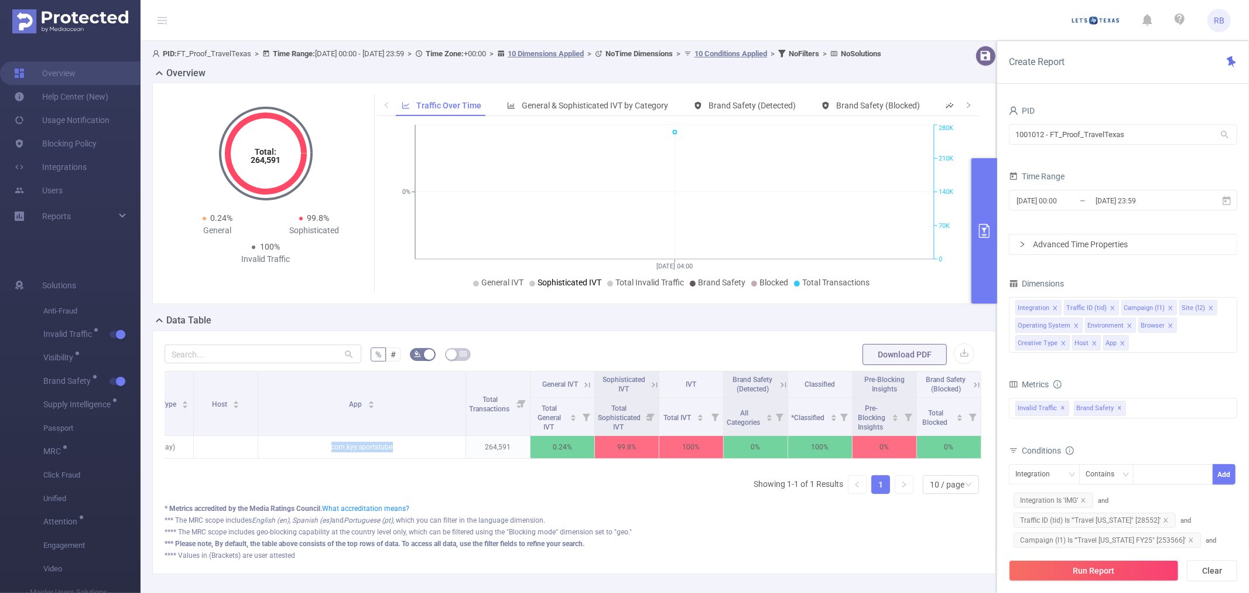
scroll to position [0, 496]
click at [649, 390] on icon at bounding box center [654, 384] width 11 height 11
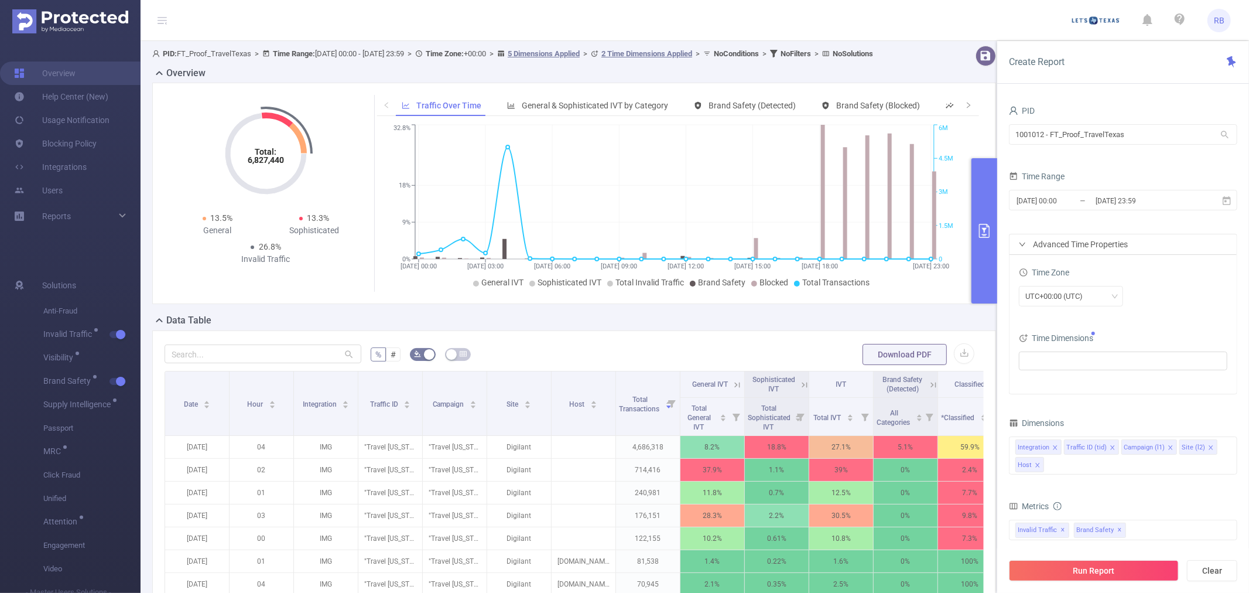
scroll to position [130, 0]
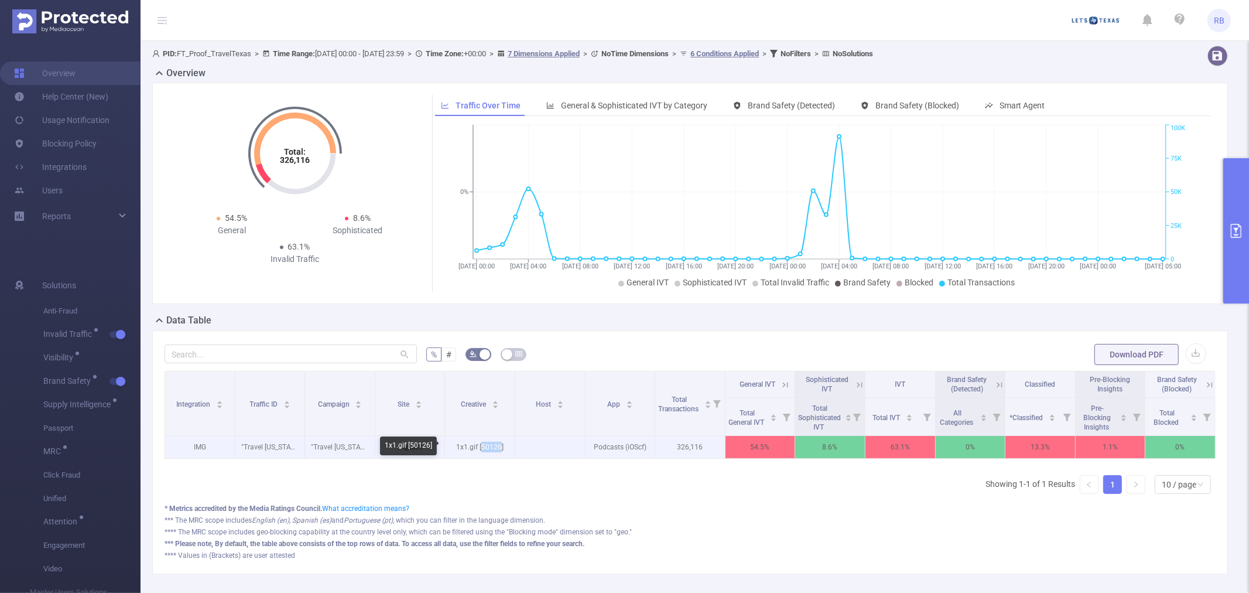
click at [496, 453] on p "1x1.gif [50126]" at bounding box center [480, 447] width 70 height 22
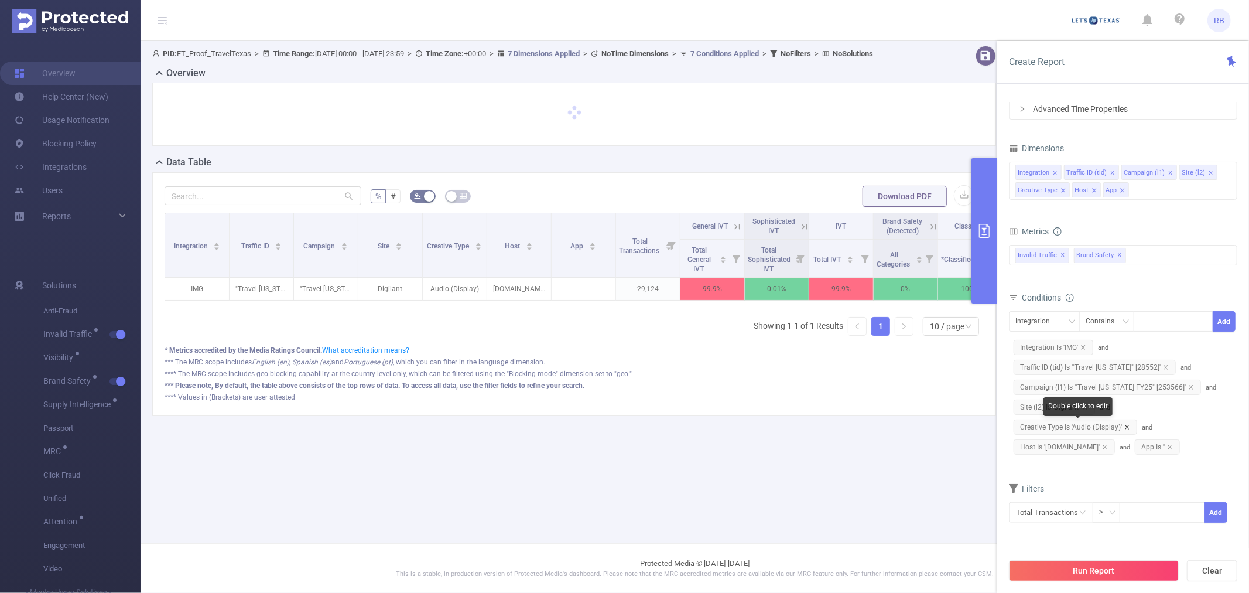
click at [1127, 424] on icon "icon: close" at bounding box center [1127, 427] width 6 height 6
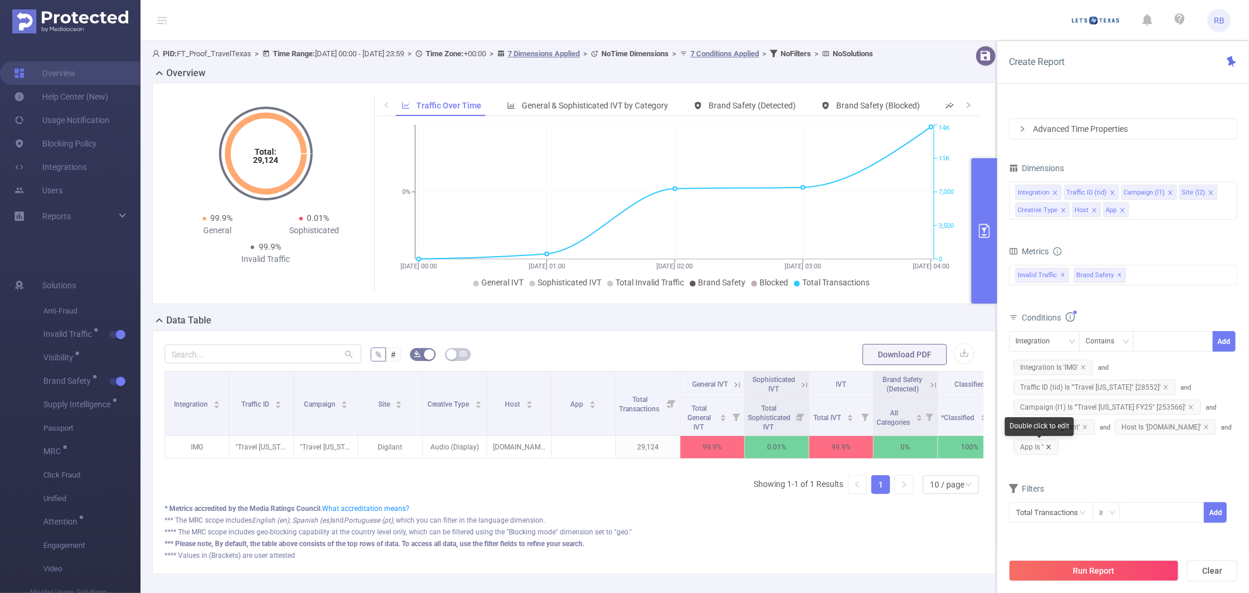
click at [1051, 446] on icon "icon: close" at bounding box center [1049, 447] width 6 height 6
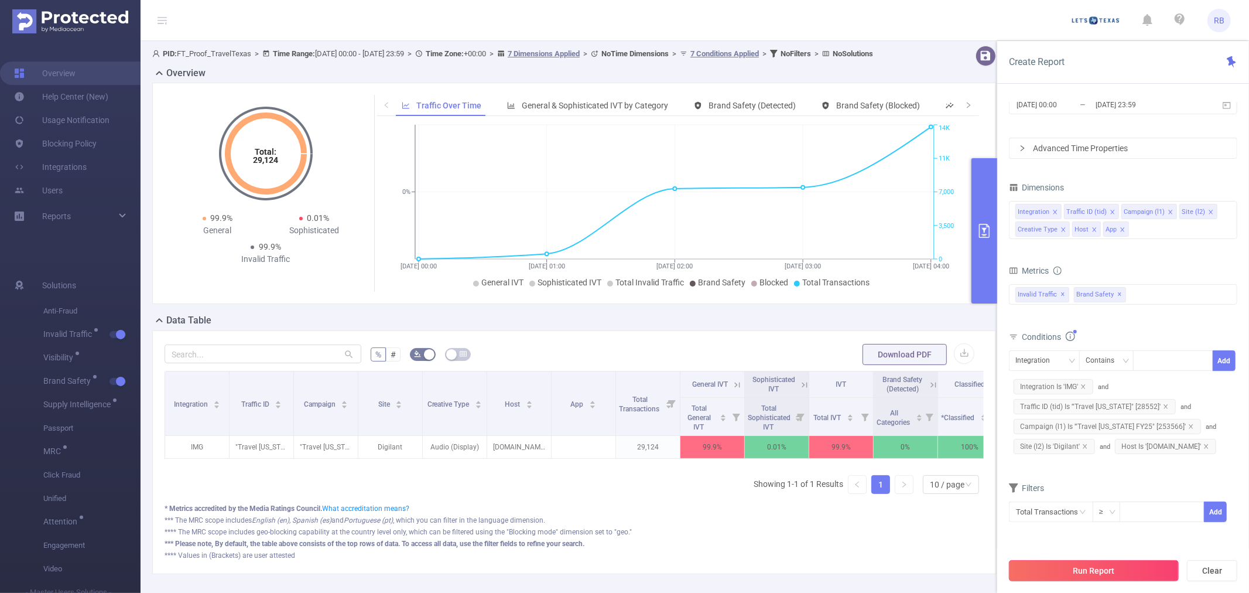
click at [1033, 574] on button "Run Report" at bounding box center [1094, 570] width 170 height 21
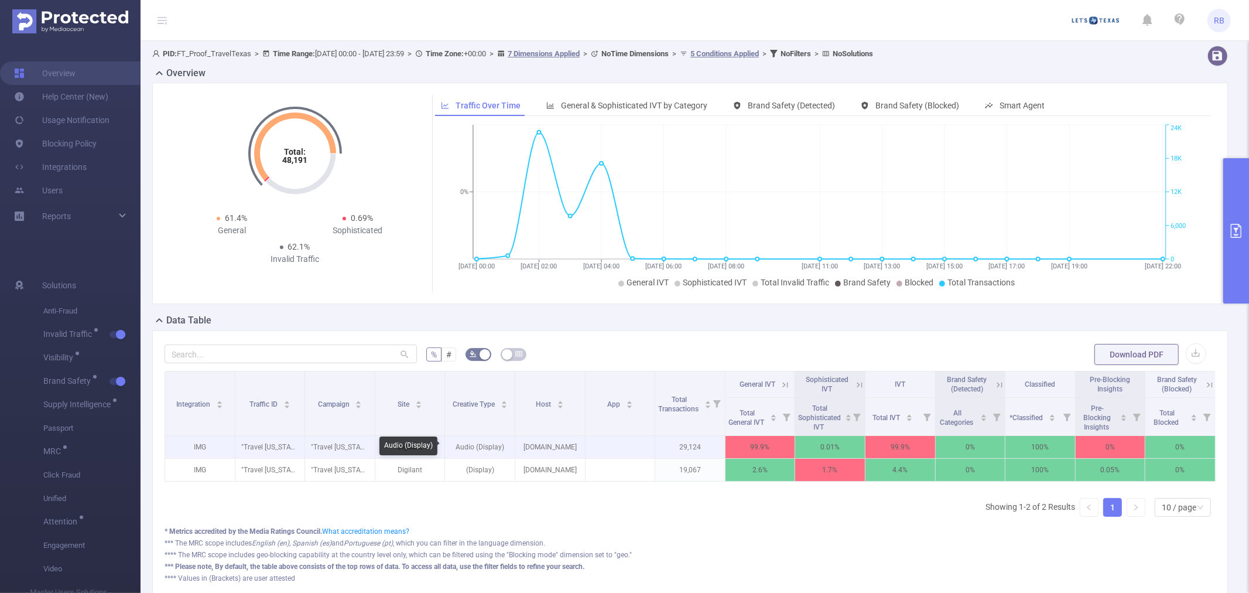
click at [473, 445] on p "Audio (Display)" at bounding box center [480, 447] width 70 height 22
click at [475, 445] on p "Audio (Display)" at bounding box center [480, 447] width 70 height 22
copy p "Audio (Display)"
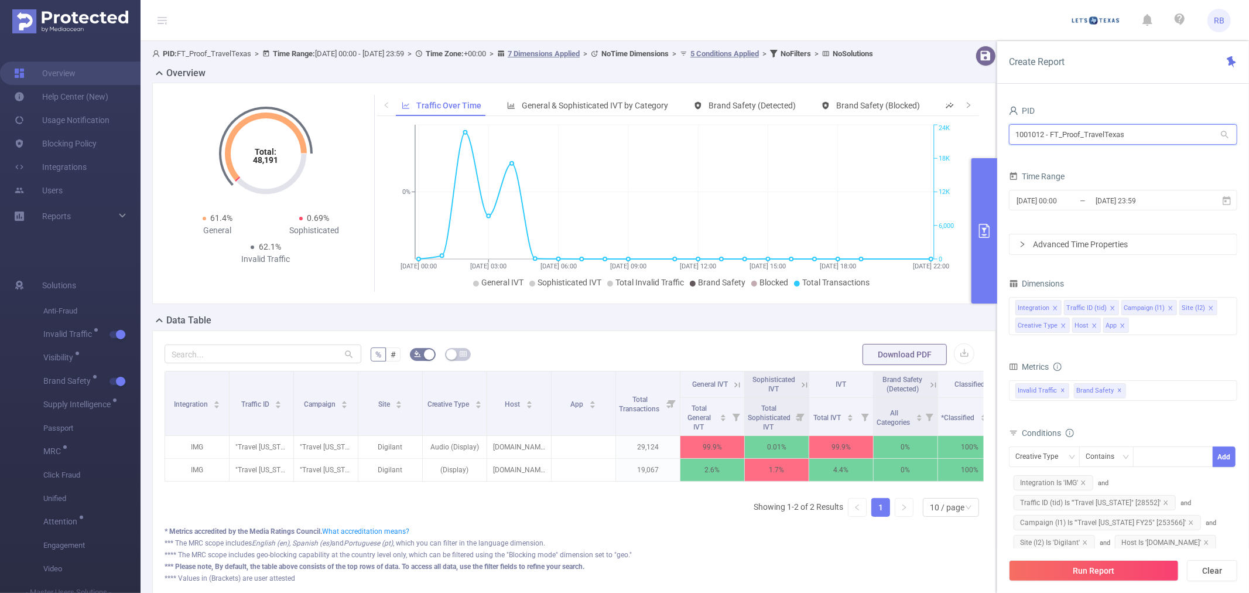
click at [1055, 126] on input "1001012 - FT_Proof_TravelTexas" at bounding box center [1123, 134] width 228 height 20
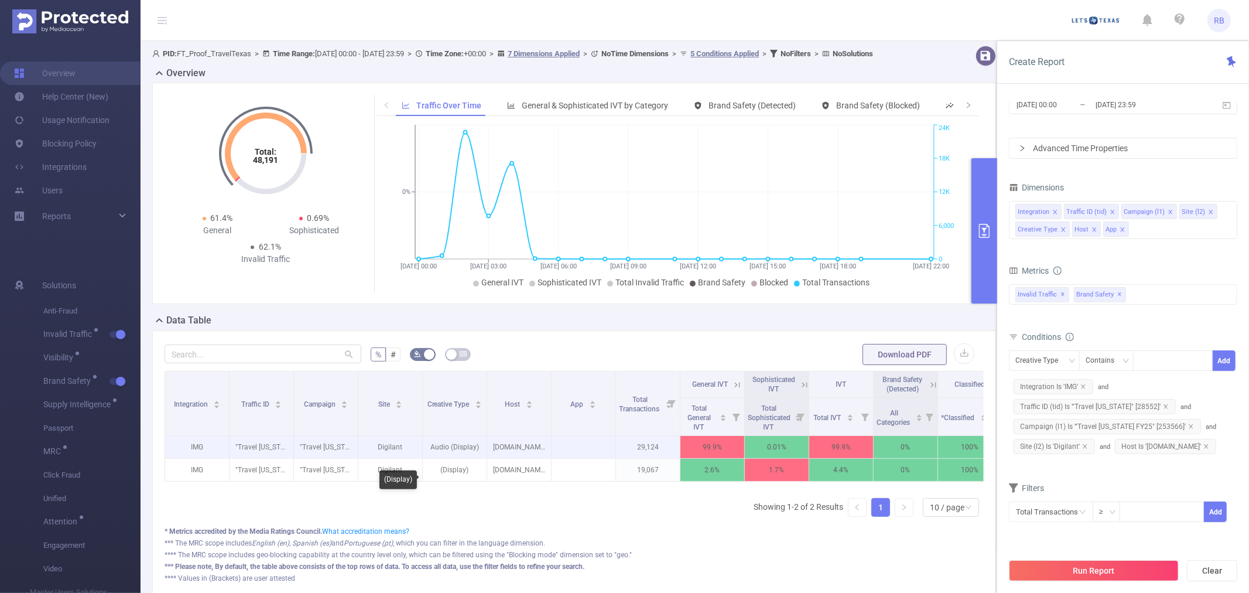
click at [502, 454] on p "[DOMAIN_NAME]" at bounding box center [519, 447] width 64 height 22
copy p "[DOMAIN_NAME]"
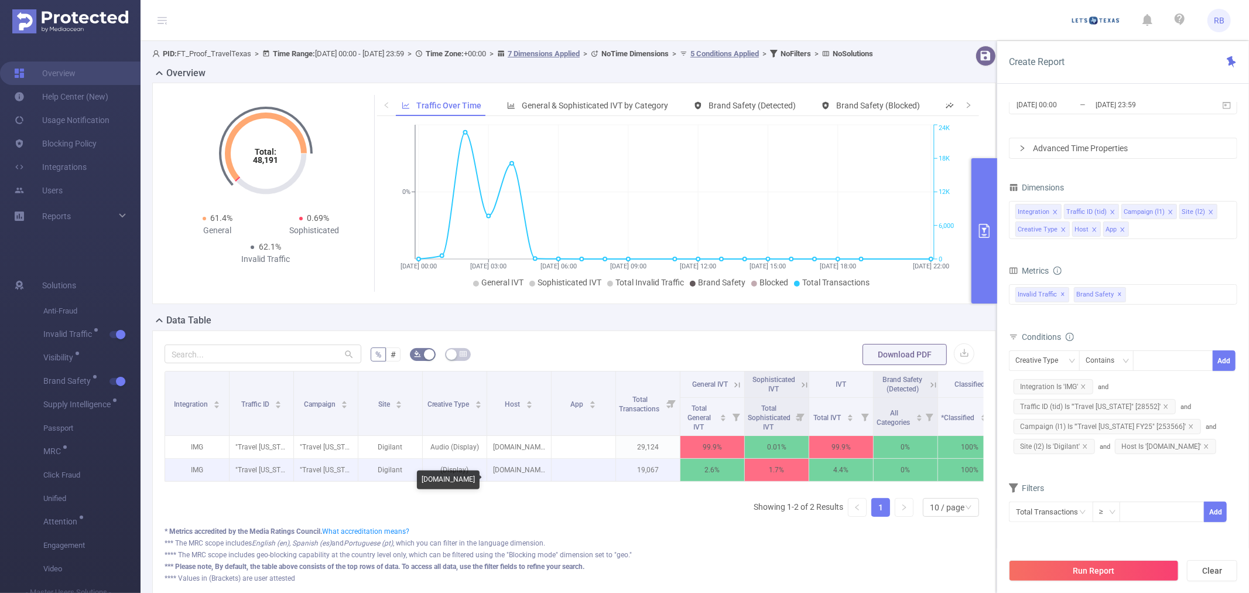
click at [524, 476] on p "[DOMAIN_NAME]" at bounding box center [519, 470] width 64 height 22
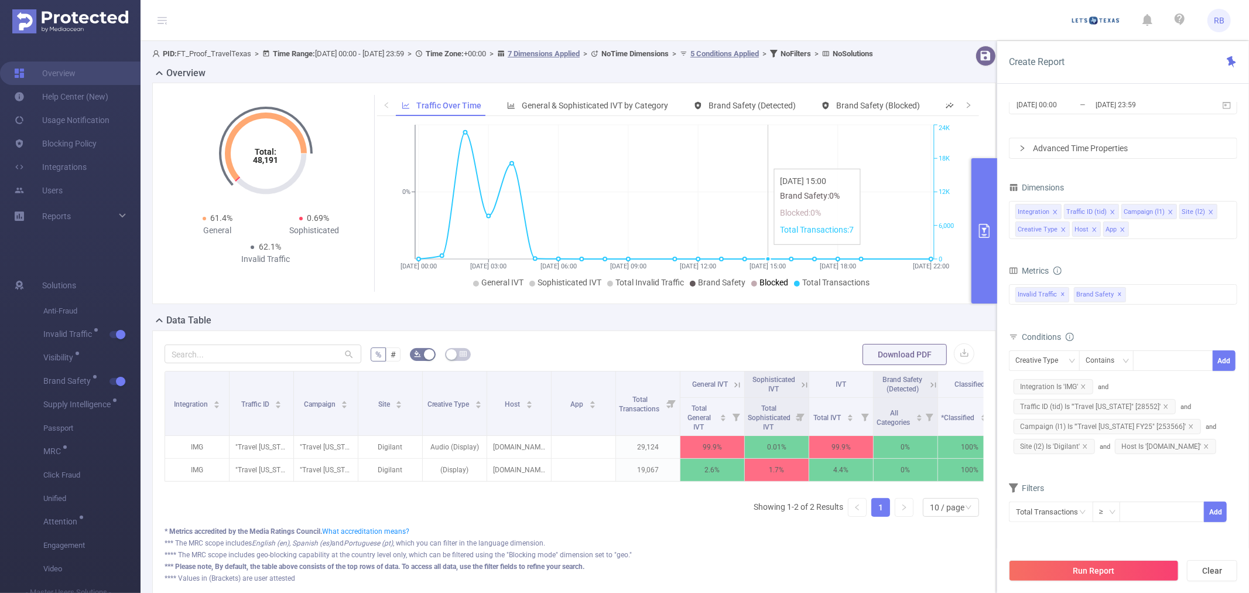
click at [741, 390] on icon at bounding box center [737, 384] width 11 height 11
